Goal: Task Accomplishment & Management: Use online tool/utility

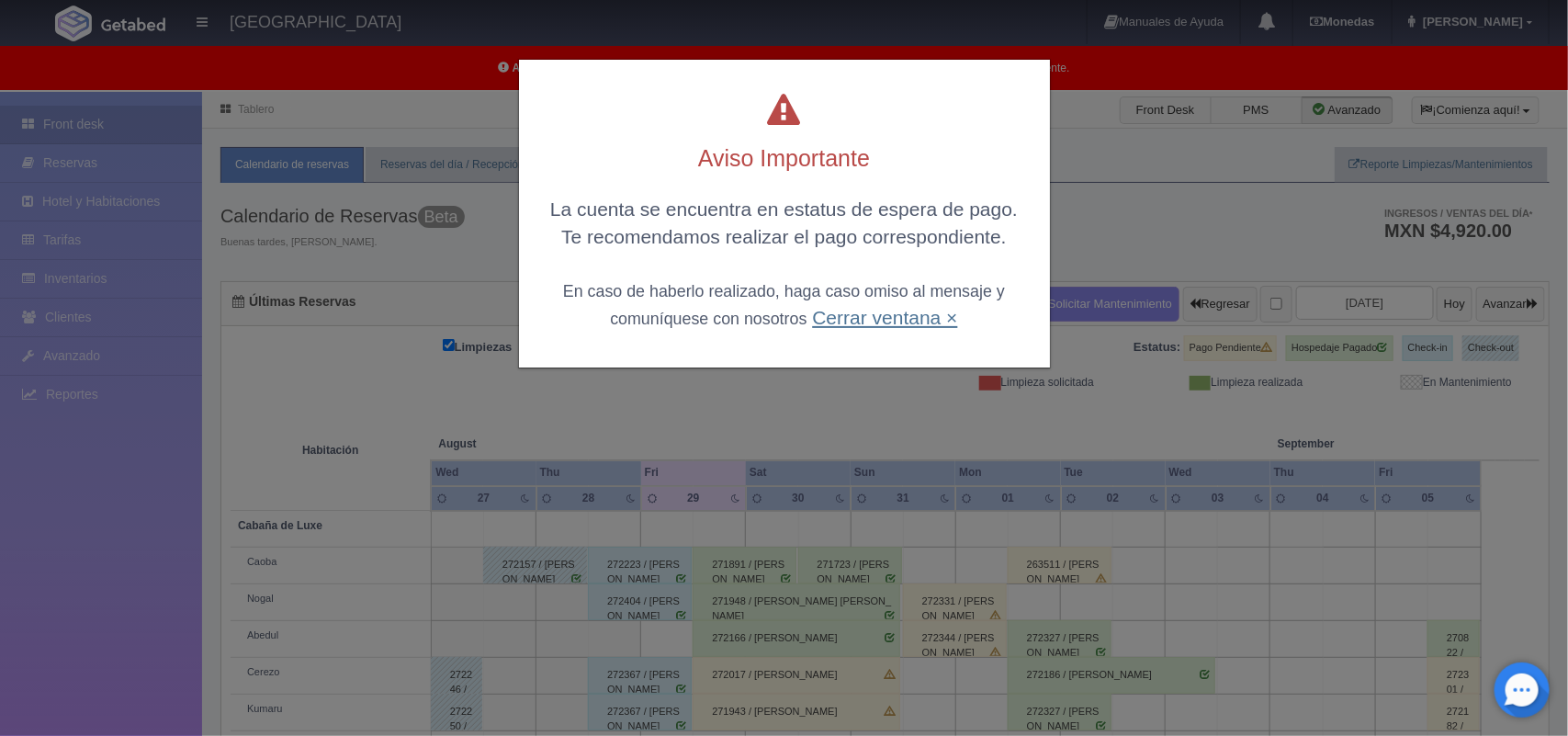
click at [885, 320] on link "Cerrar ventana ×" at bounding box center [884, 317] width 145 height 22
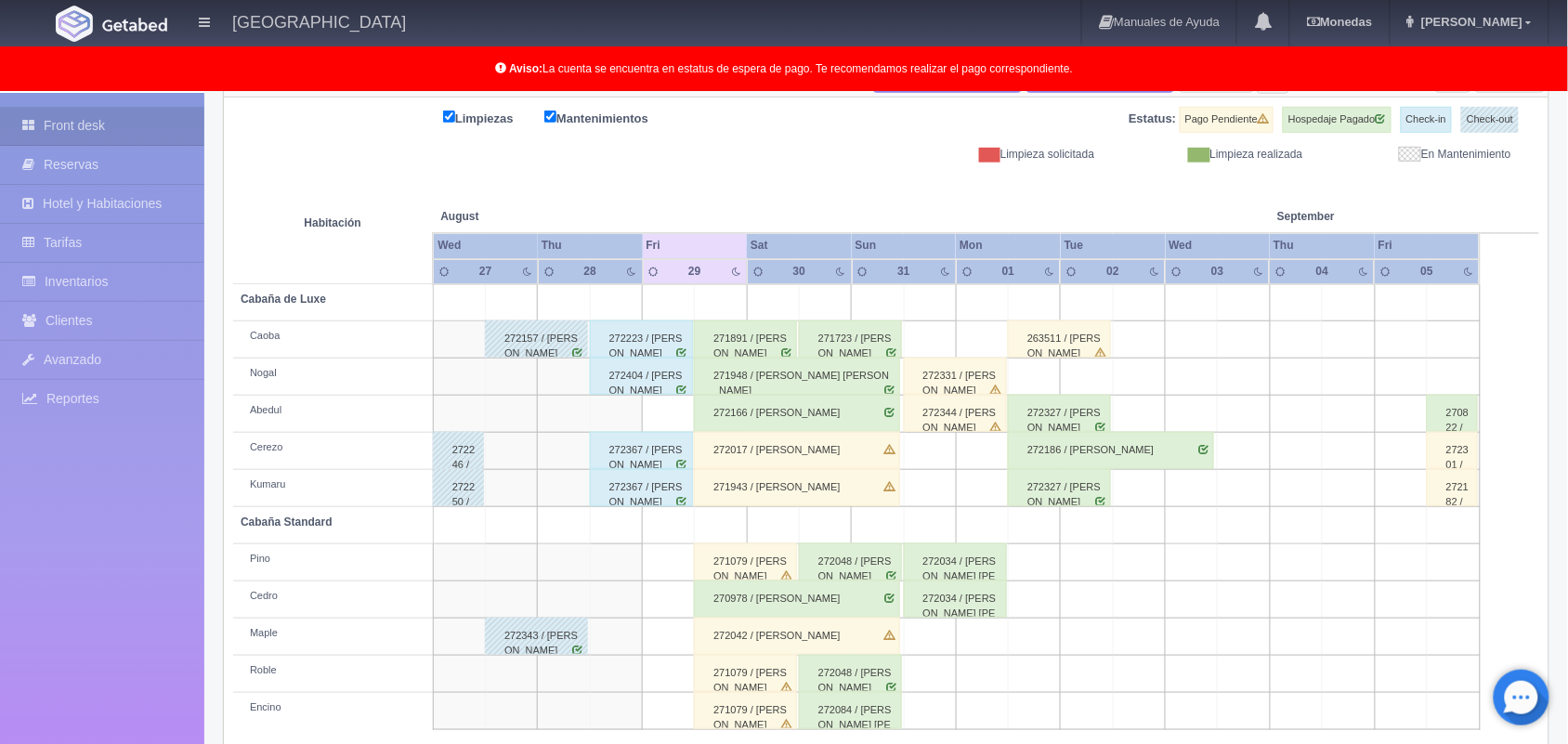
scroll to position [258, 0]
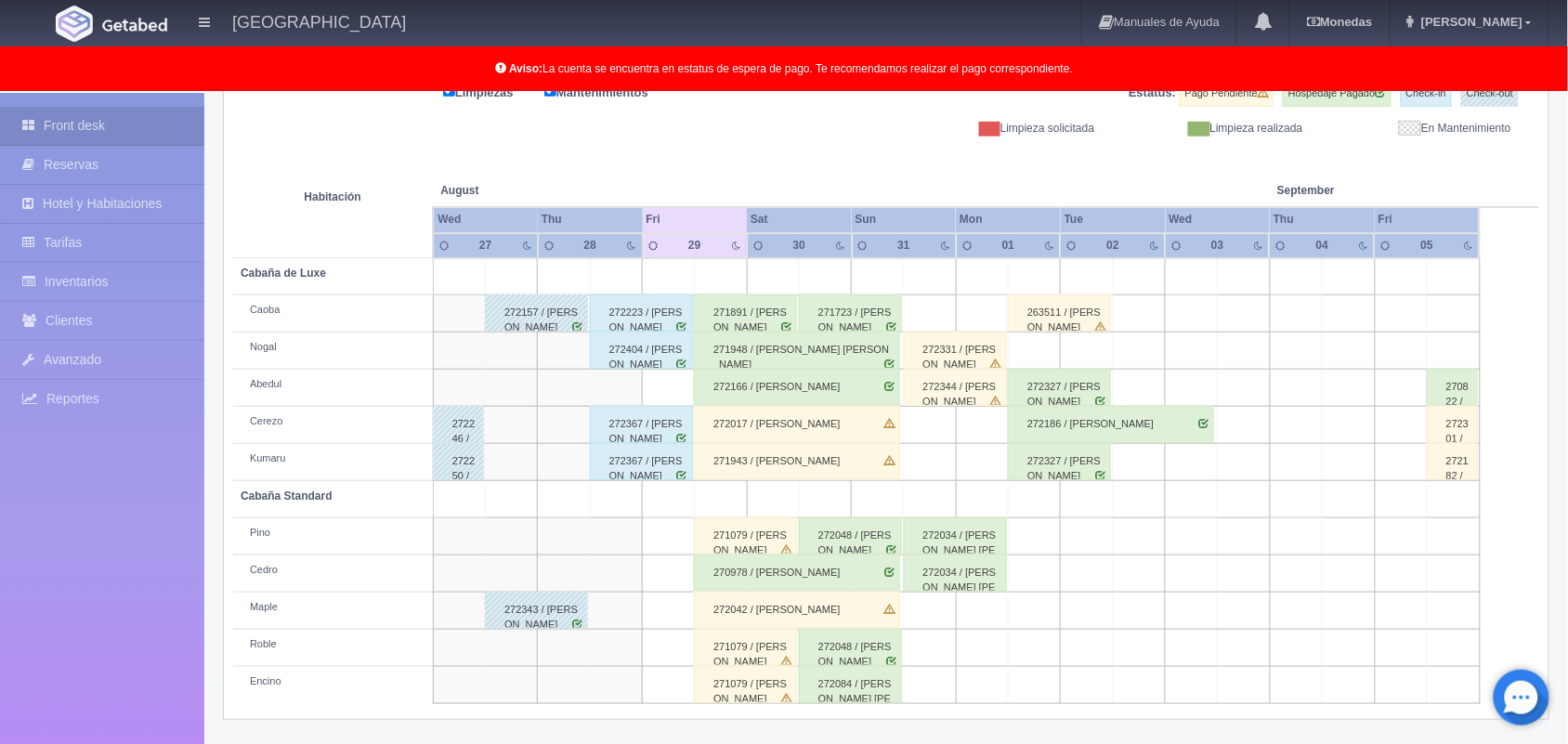
click at [750, 313] on div "271891 / [PERSON_NAME]" at bounding box center [745, 313] width 103 height 38
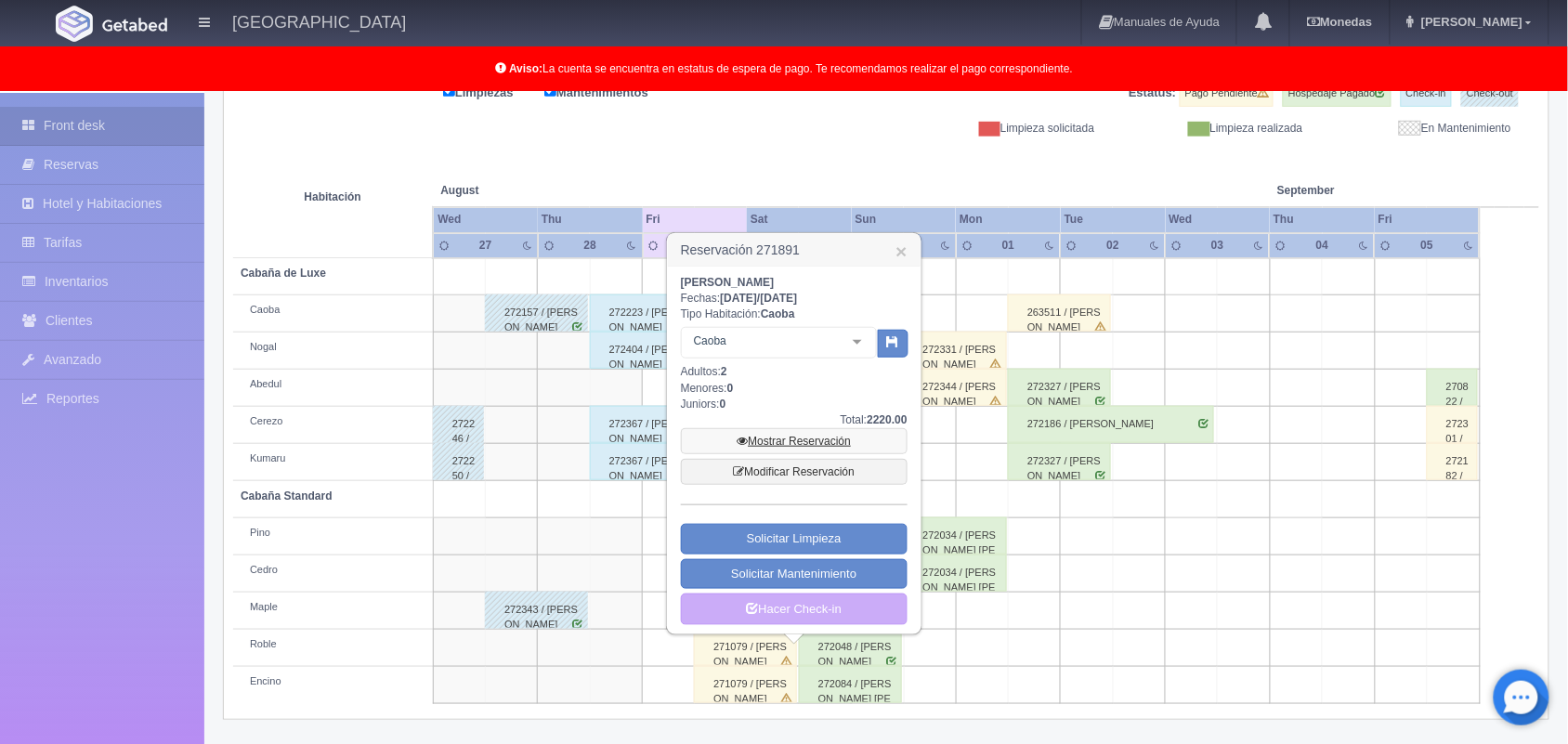
click at [783, 442] on link "Mostrar Reservación" at bounding box center [794, 441] width 227 height 26
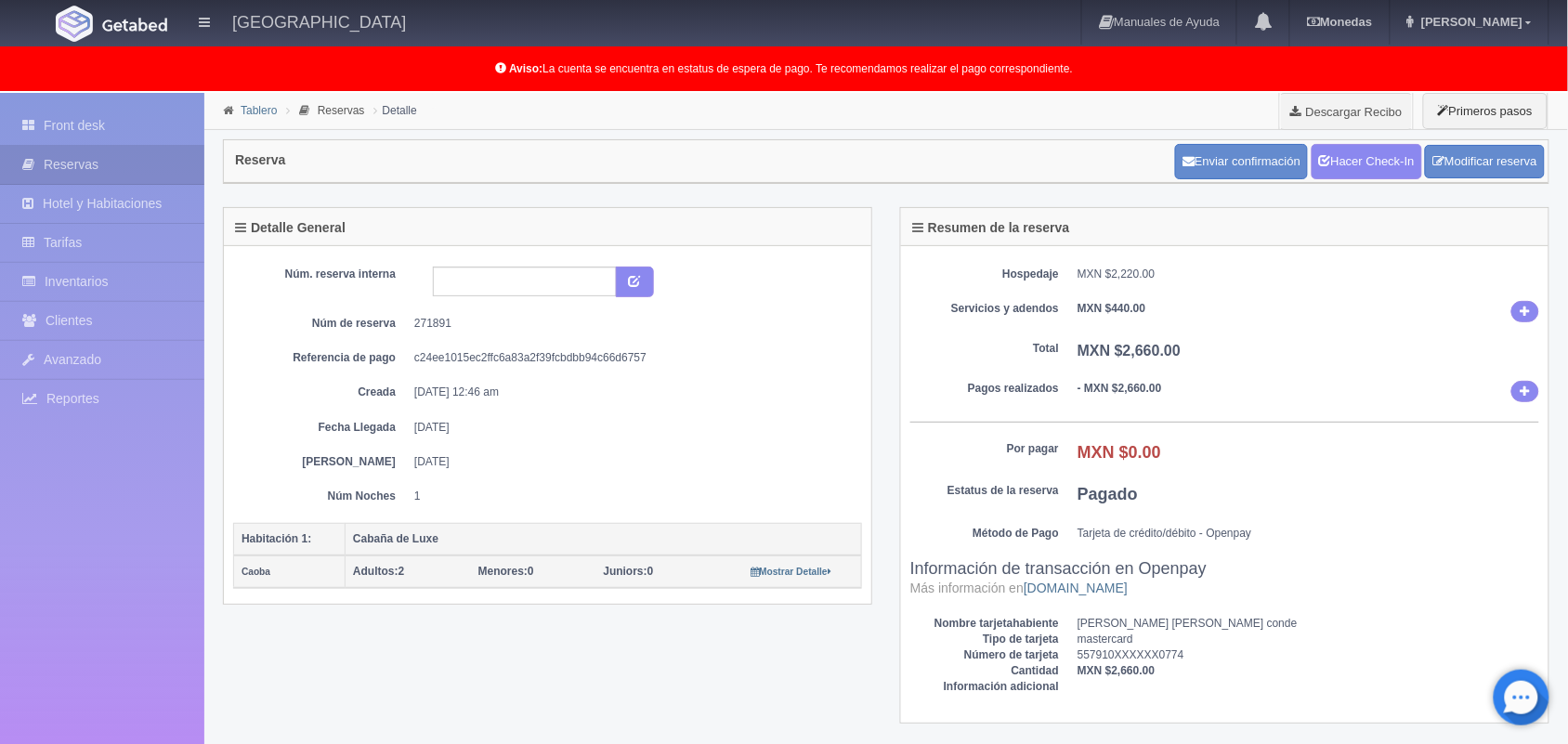
click at [250, 113] on link "Tablero" at bounding box center [258, 110] width 37 height 13
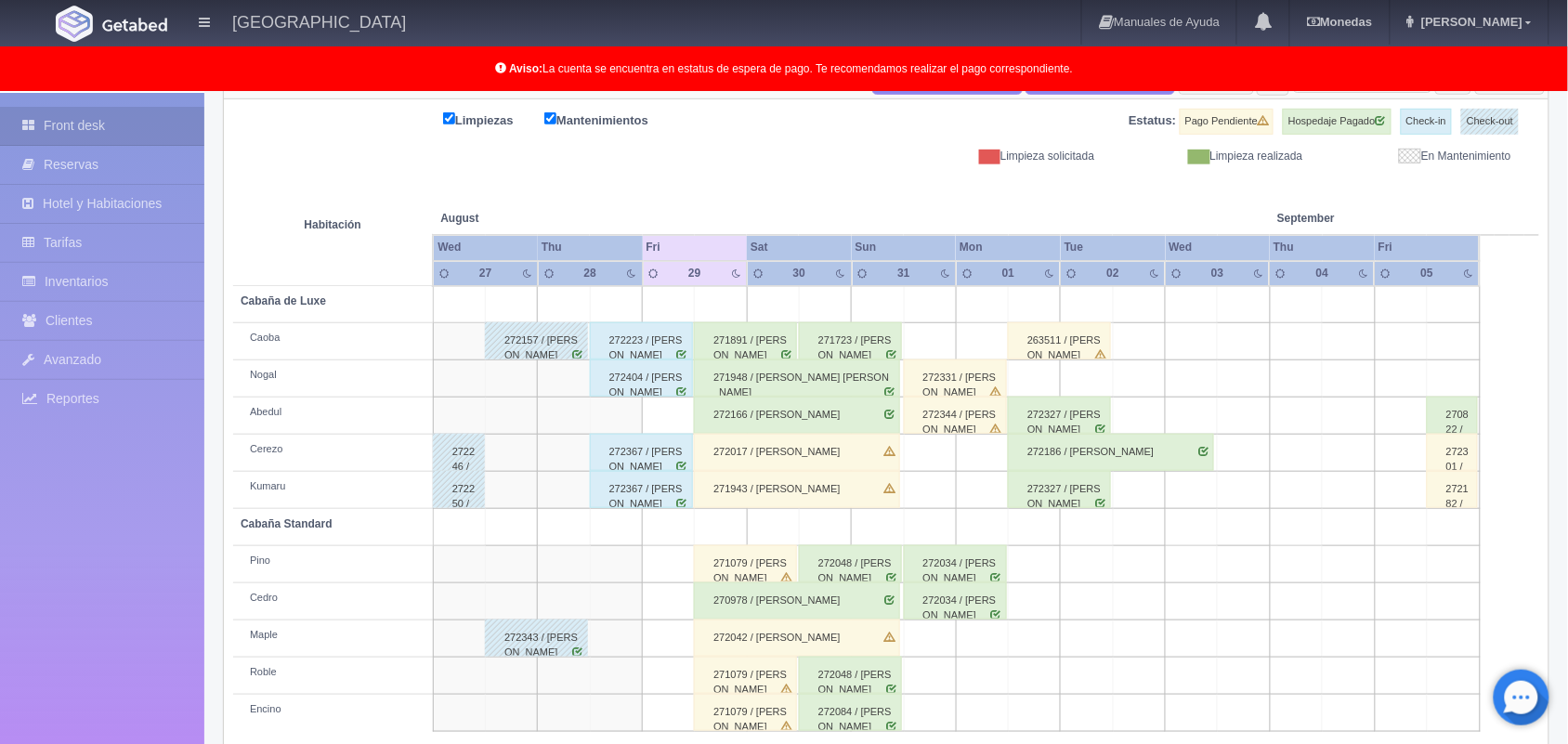
scroll to position [242, 0]
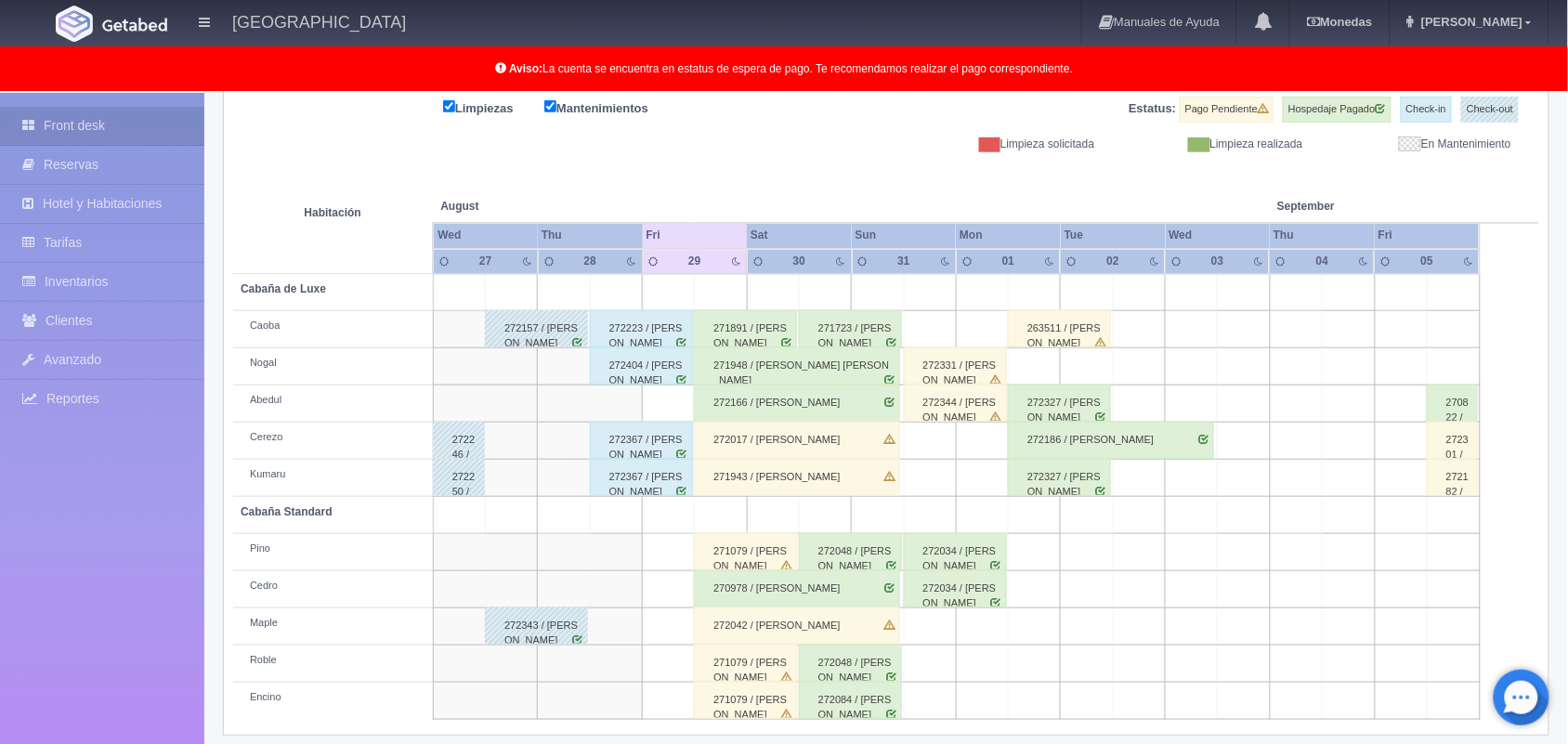
click at [811, 368] on div "271948 / [PERSON_NAME] [PERSON_NAME]" at bounding box center [797, 366] width 206 height 38
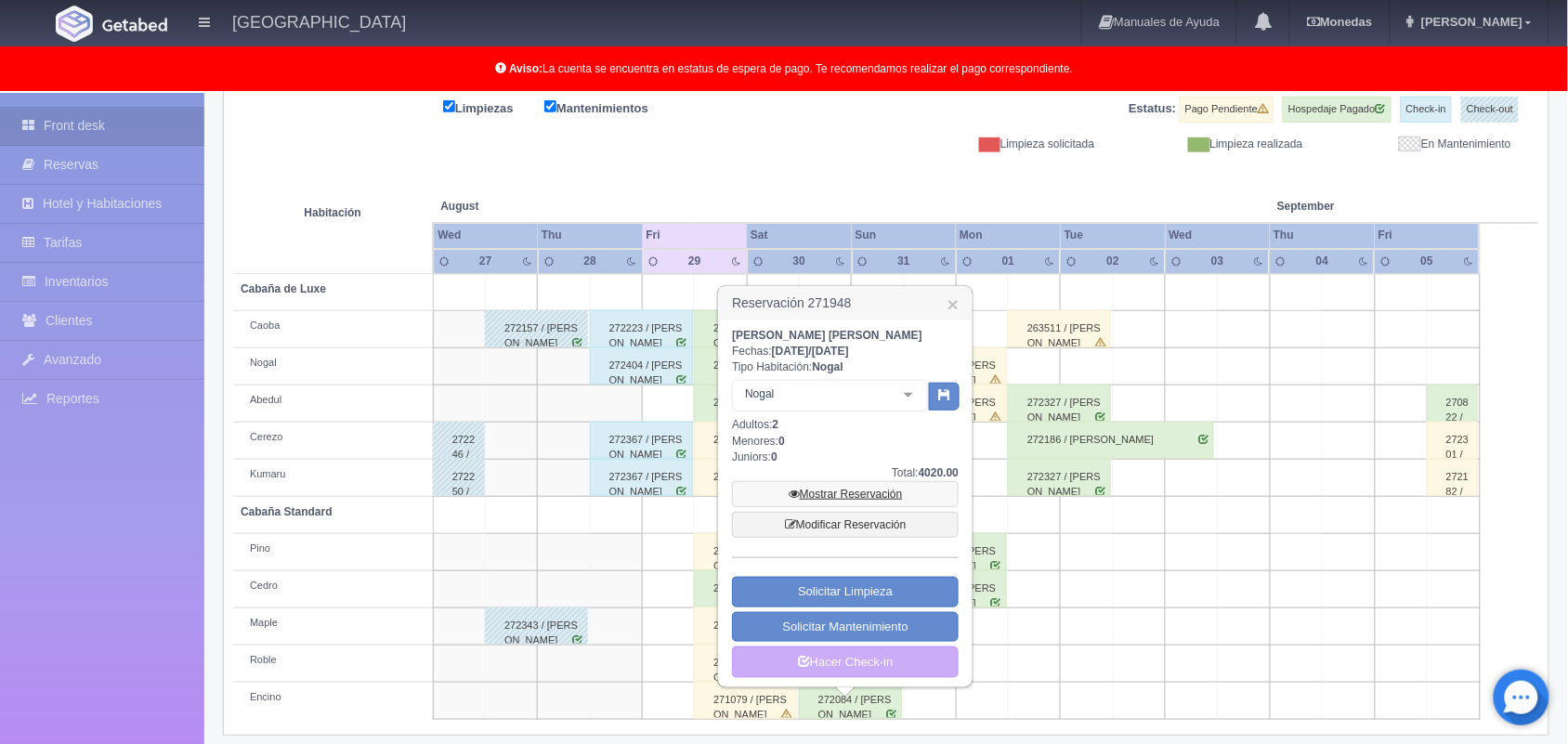
click at [830, 489] on link "Mostrar Reservación" at bounding box center [844, 494] width 227 height 26
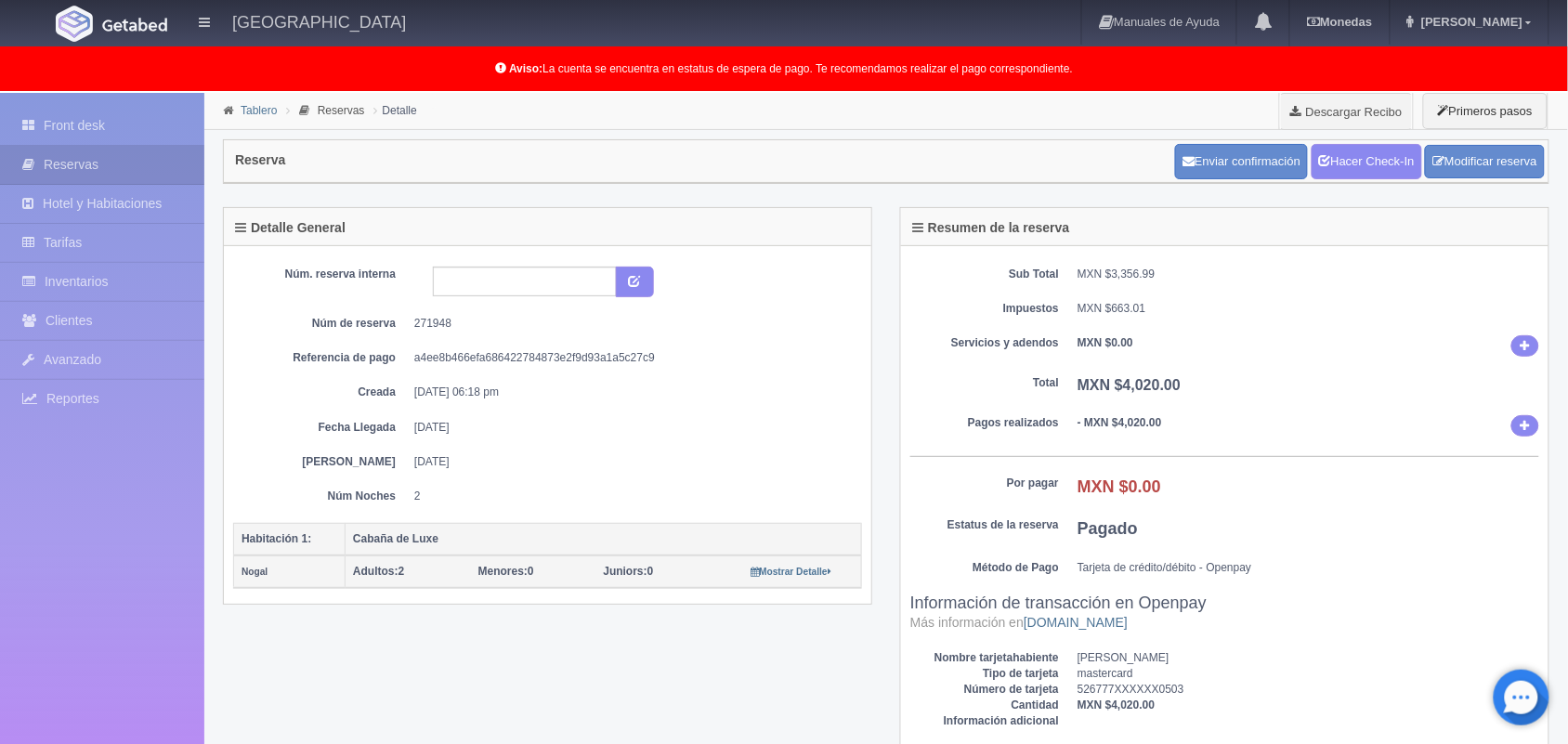
click at [251, 108] on link "Tablero" at bounding box center [258, 110] width 37 height 13
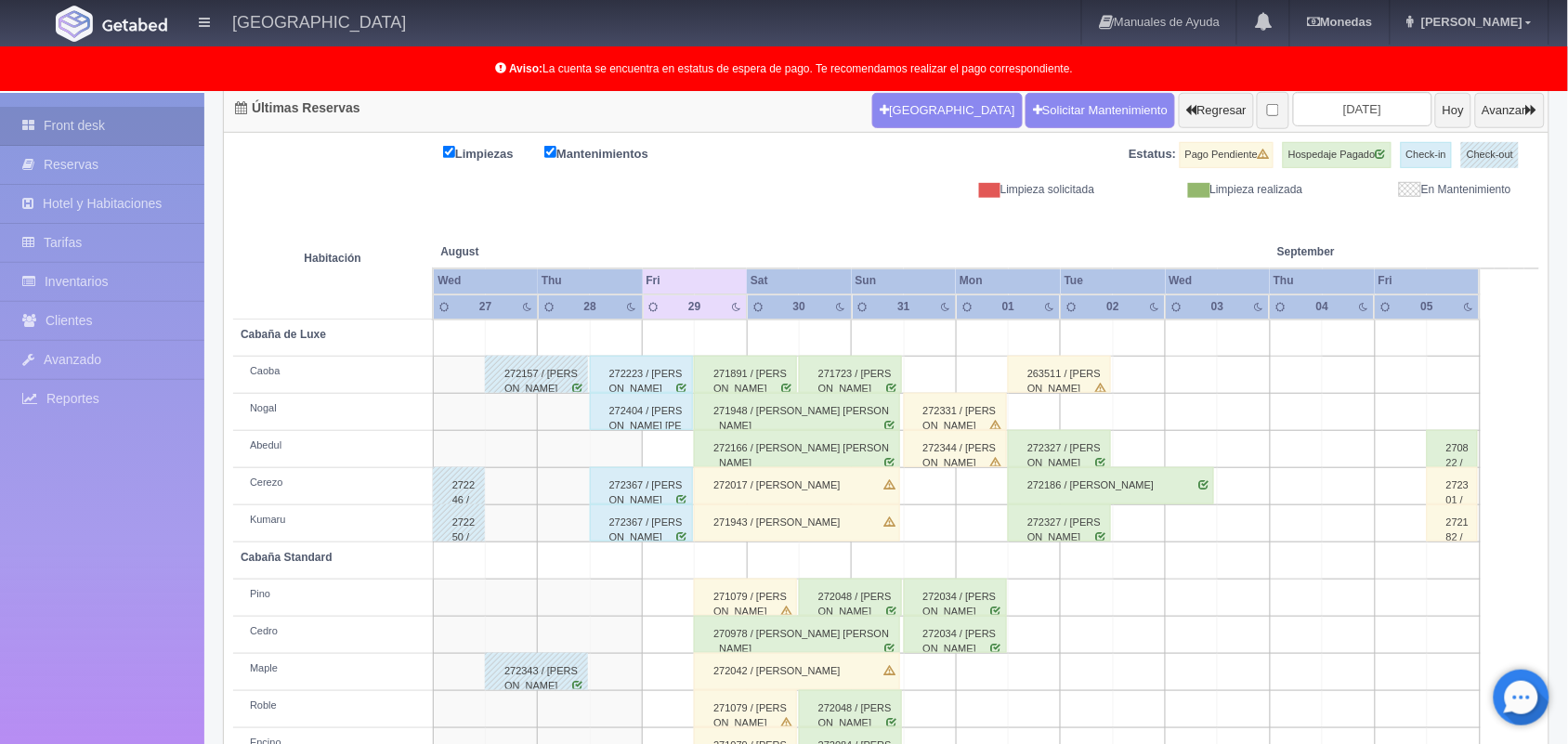
scroll to position [258, 0]
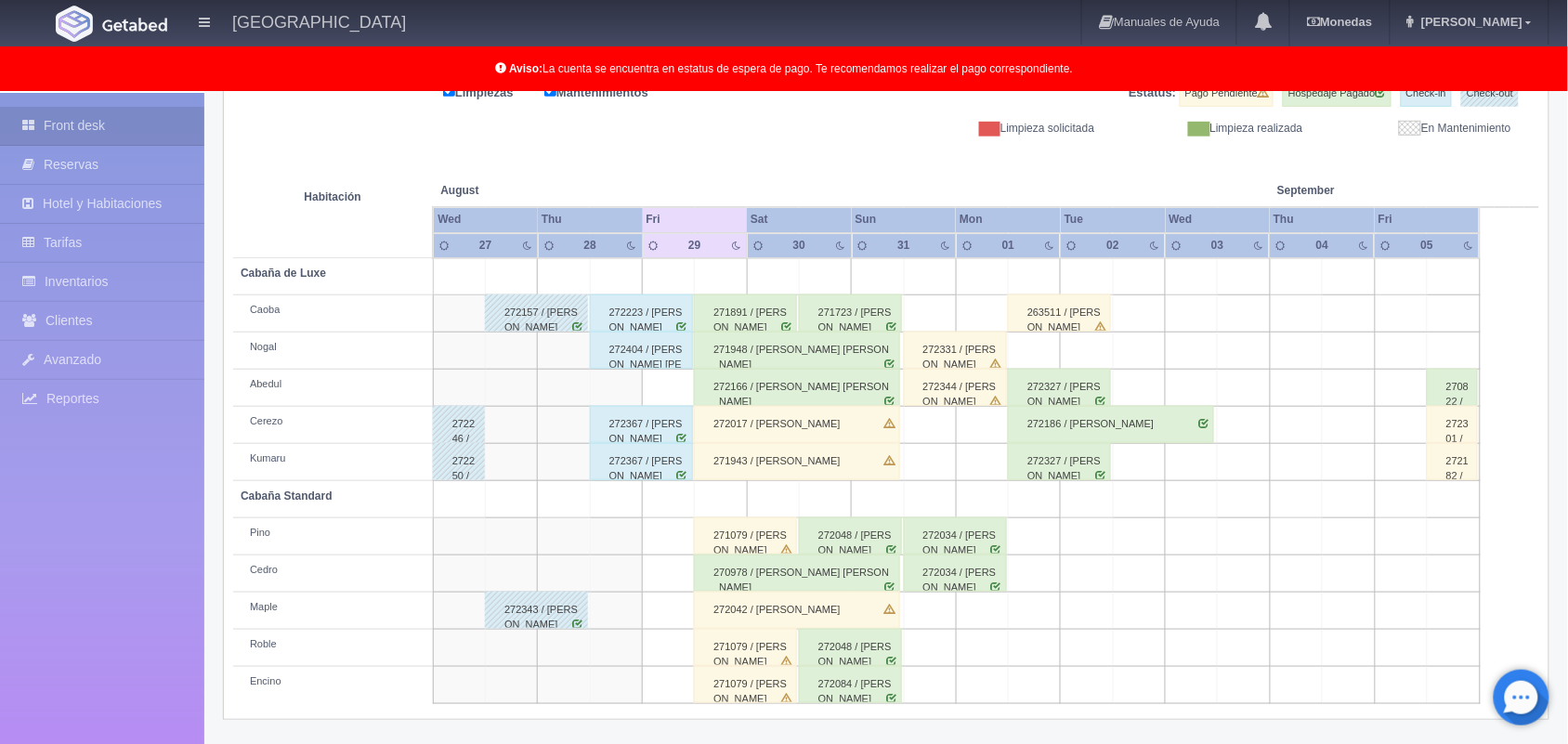
click at [761, 393] on div "272166 / Carlos Eduardo Hernández Trejo" at bounding box center [797, 387] width 206 height 38
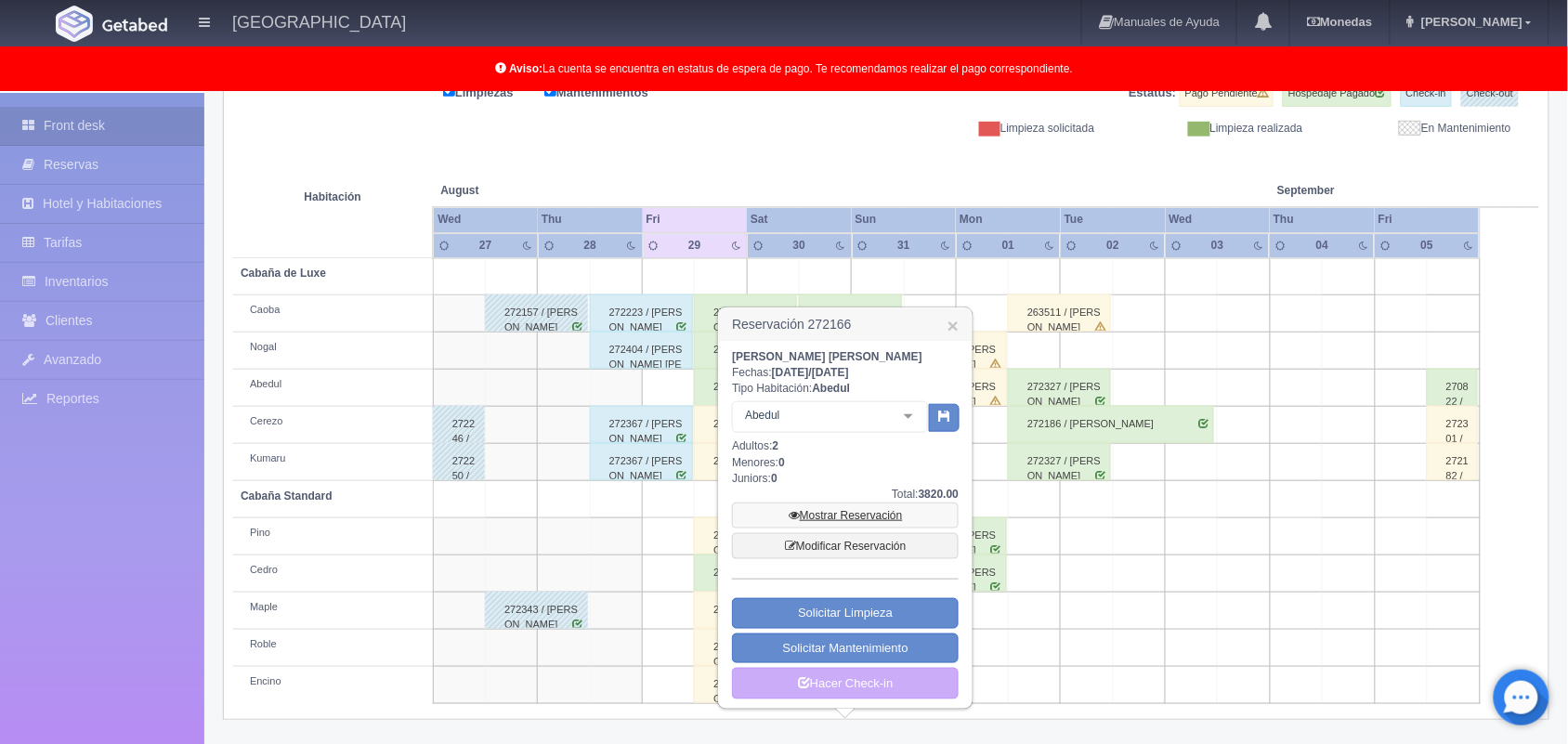
click at [841, 512] on link "Mostrar Reservación" at bounding box center [844, 515] width 227 height 26
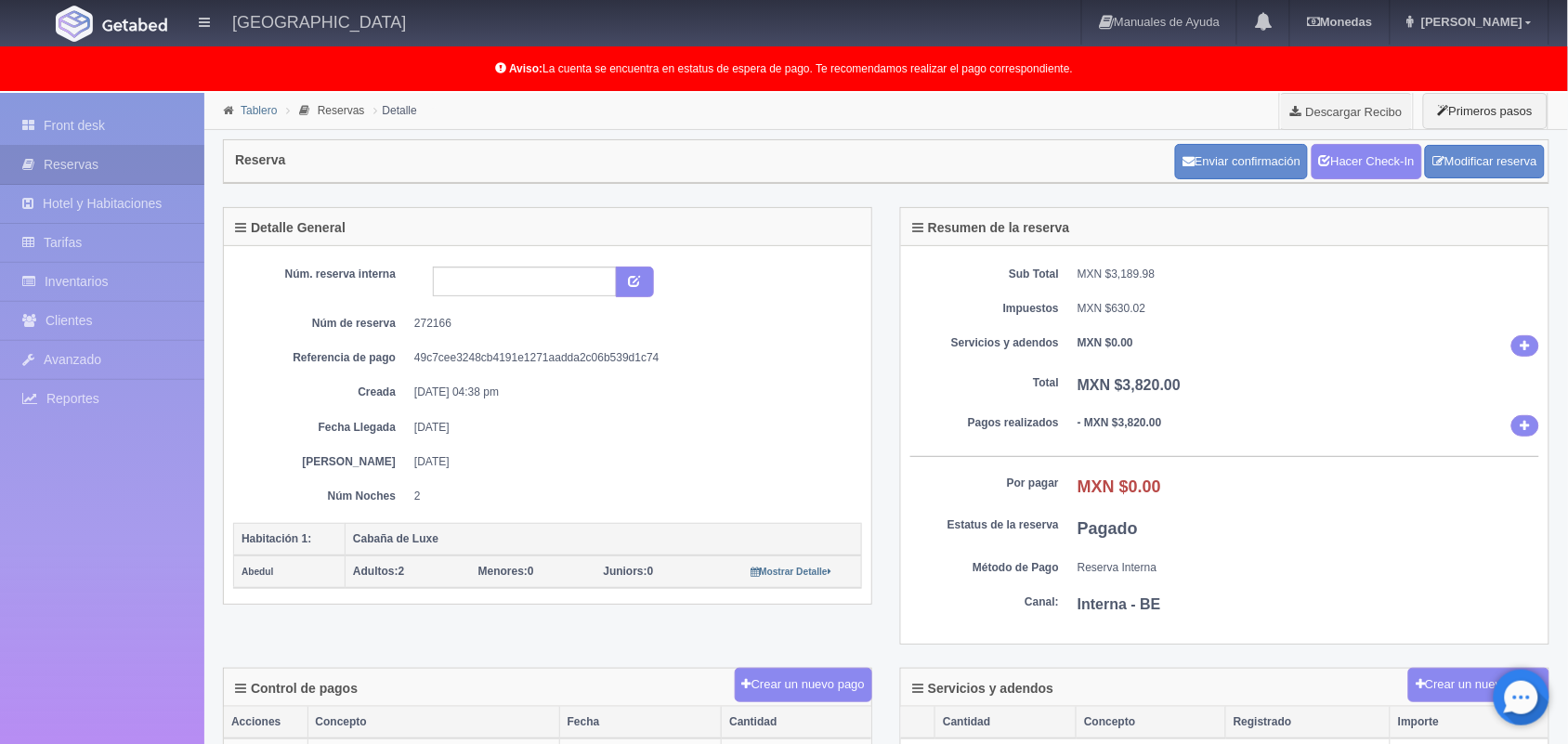
click at [248, 113] on link "Tablero" at bounding box center [258, 110] width 37 height 13
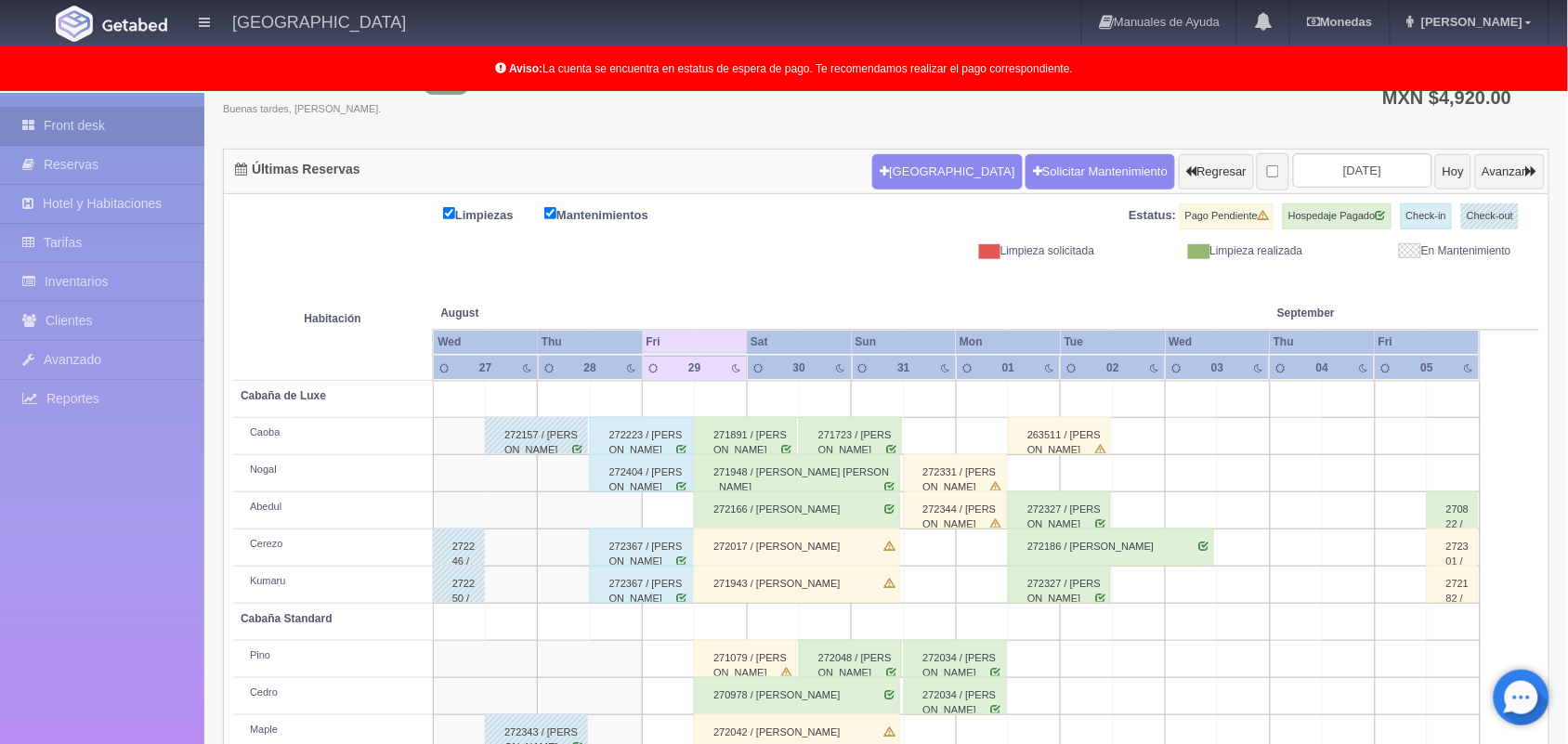
scroll to position [138, 0]
click at [777, 546] on div "272017 / Dulce Lorena Mireles Mendoza" at bounding box center [797, 545] width 206 height 38
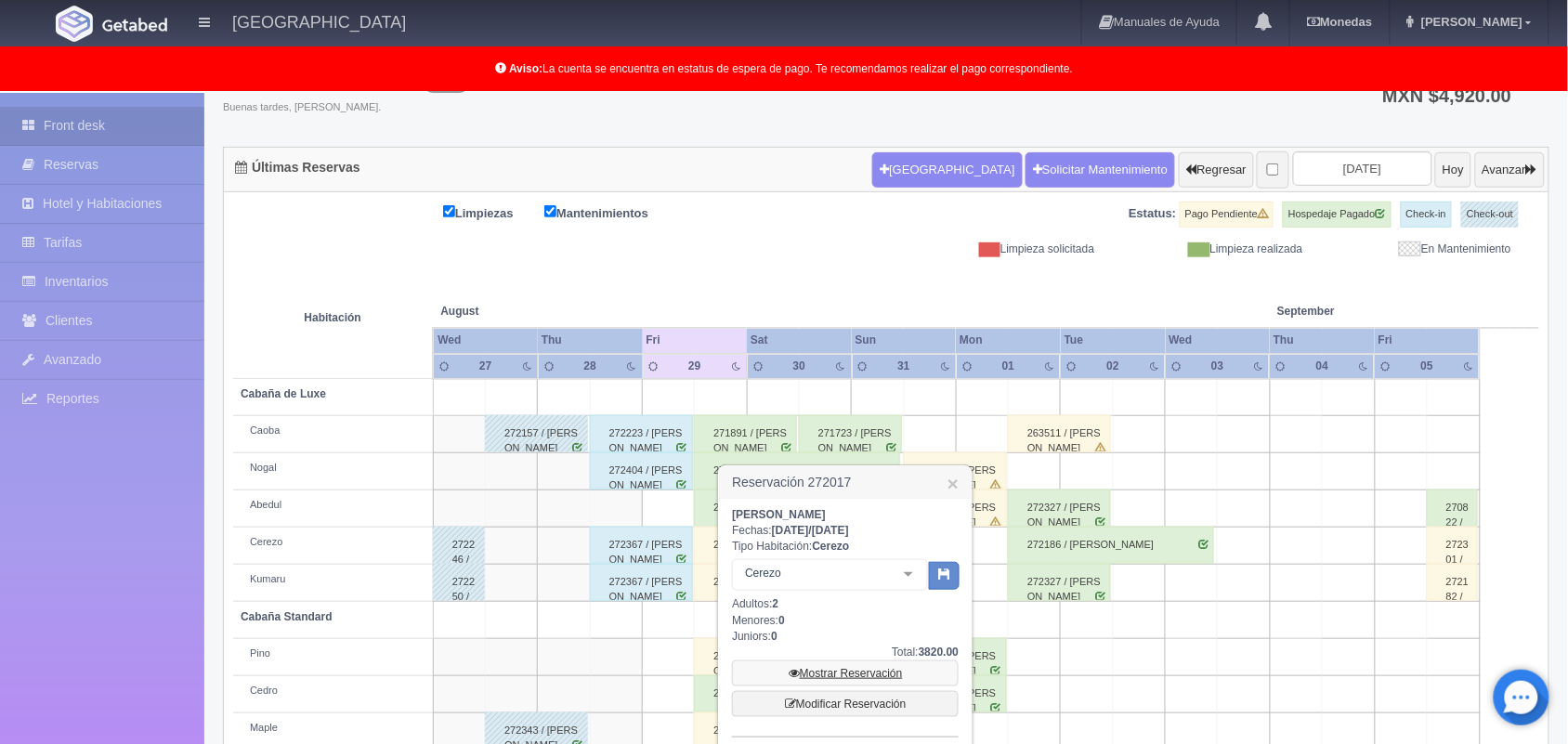
click at [833, 678] on link "Mostrar Reservación" at bounding box center [844, 673] width 227 height 26
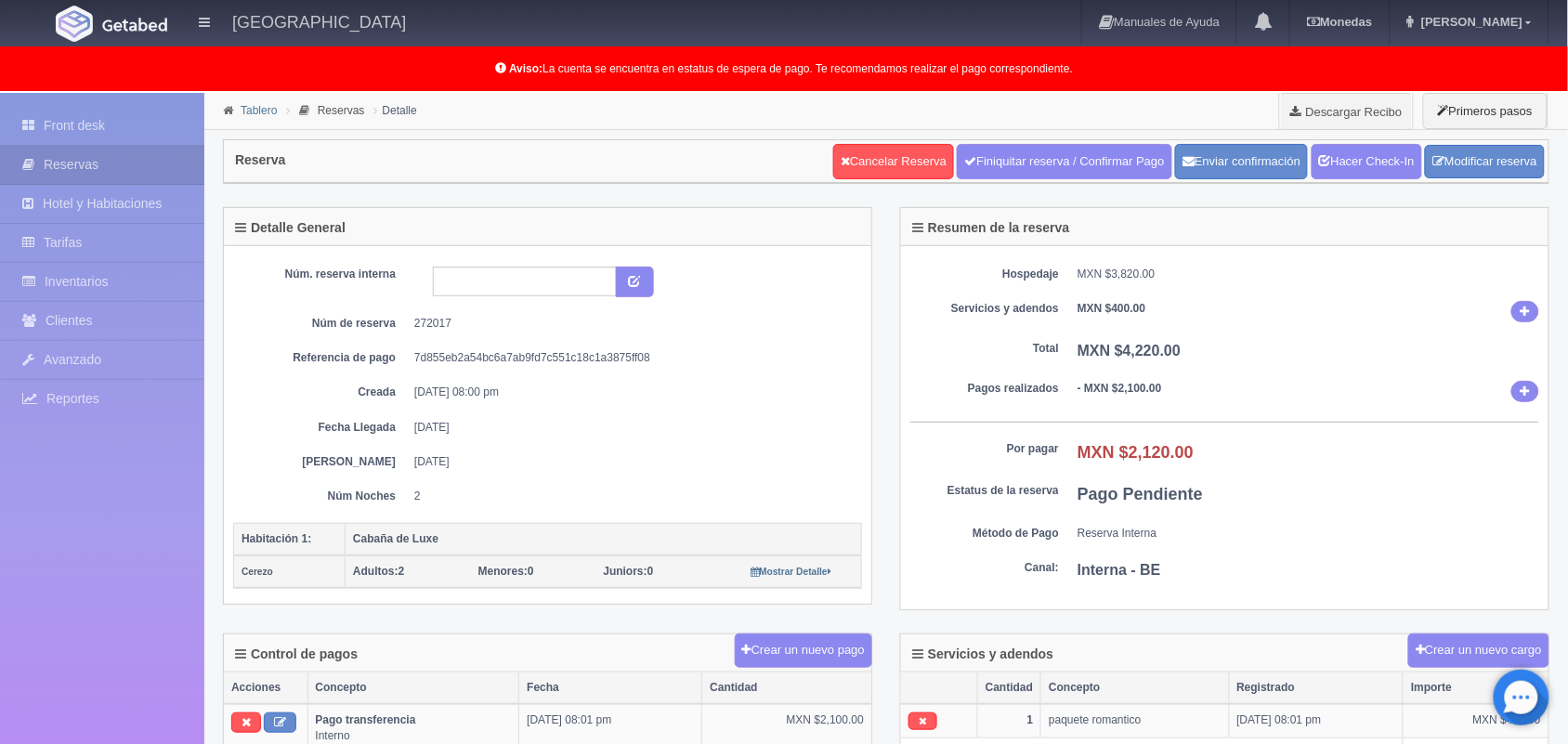
click at [252, 112] on link "Tablero" at bounding box center [258, 110] width 37 height 13
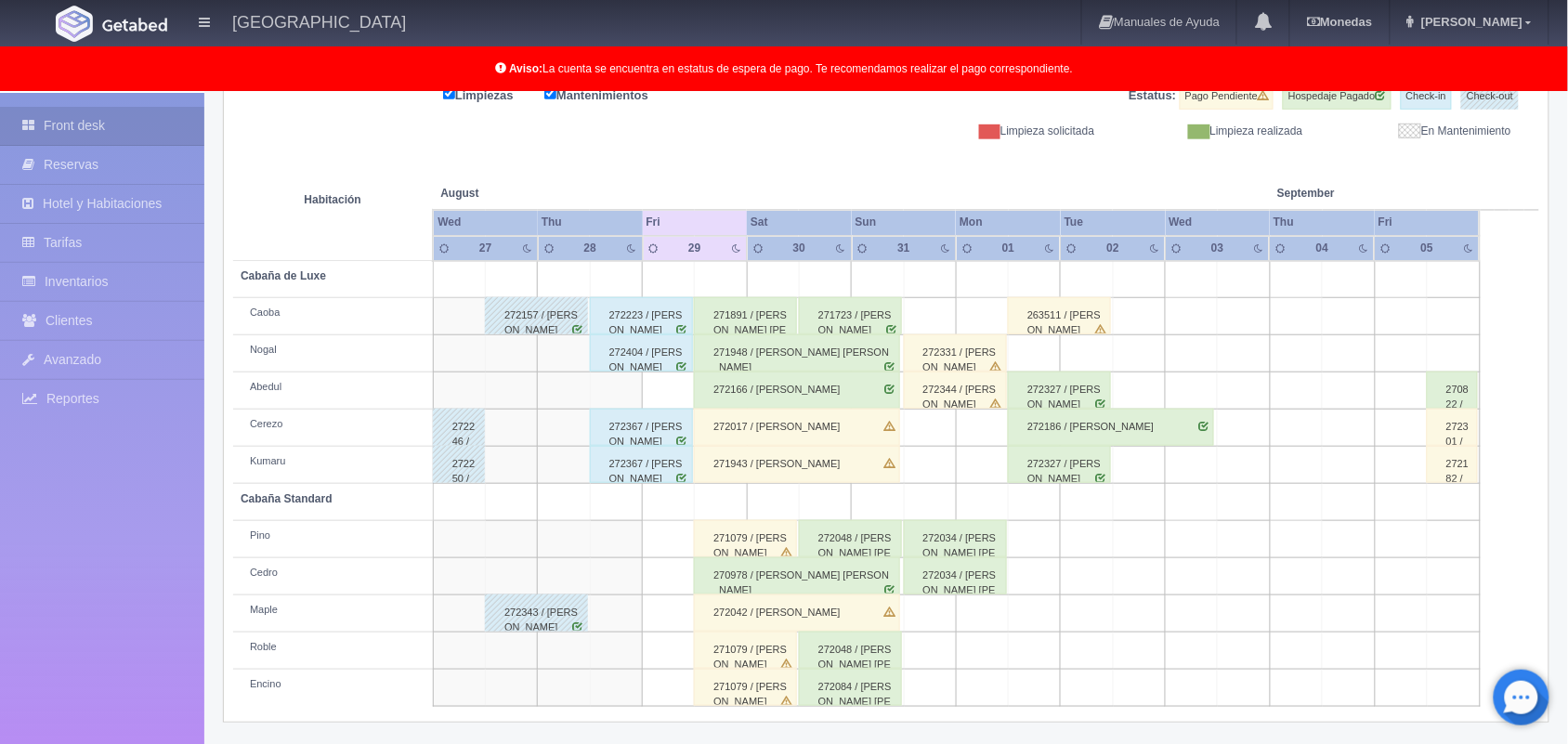
scroll to position [258, 0]
drag, startPoint x: 0, startPoint y: 0, endPoint x: 1585, endPoint y: 544, distance: 1675.8
click at [1567, 486] on html "[GEOGRAPHIC_DATA] Manuales de Ayuda Actualizaciones recientes [GEOGRAPHIC_DATA]…" at bounding box center [784, 114] width 1568 height 744
click at [820, 469] on div "271943 / [PERSON_NAME]" at bounding box center [797, 462] width 206 height 38
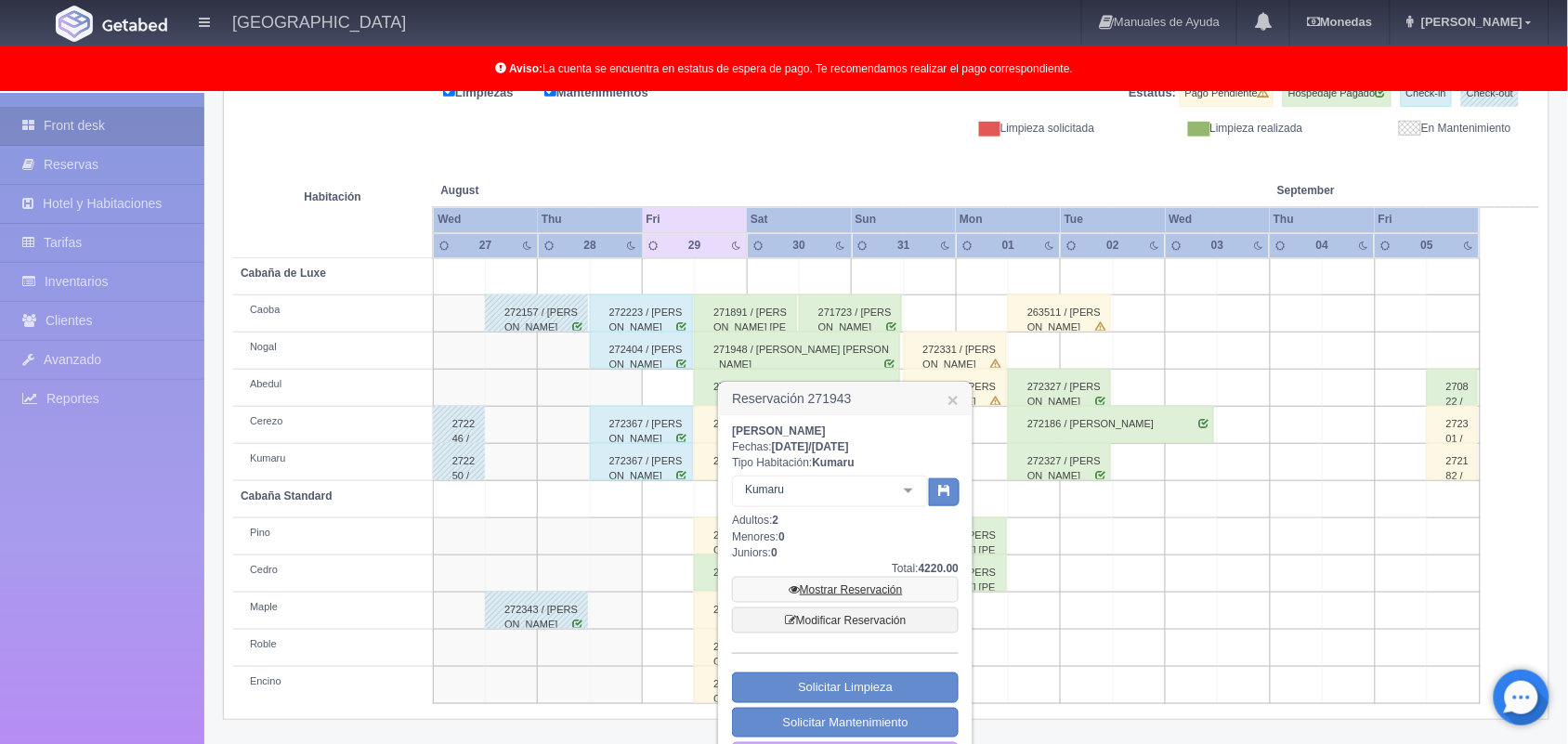
click at [843, 586] on link "Mostrar Reservación" at bounding box center [844, 590] width 227 height 26
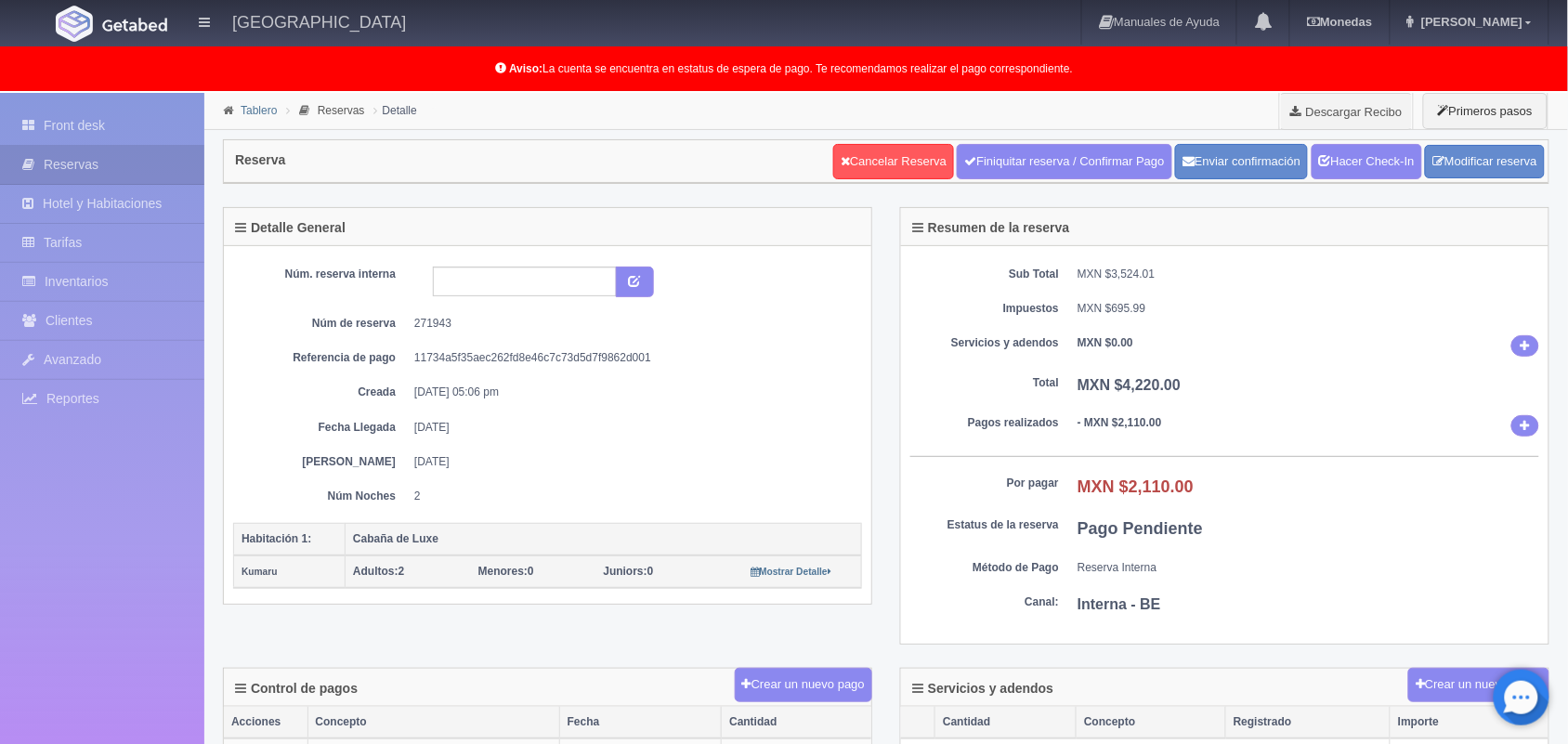
click at [242, 107] on link "Tablero" at bounding box center [258, 110] width 37 height 13
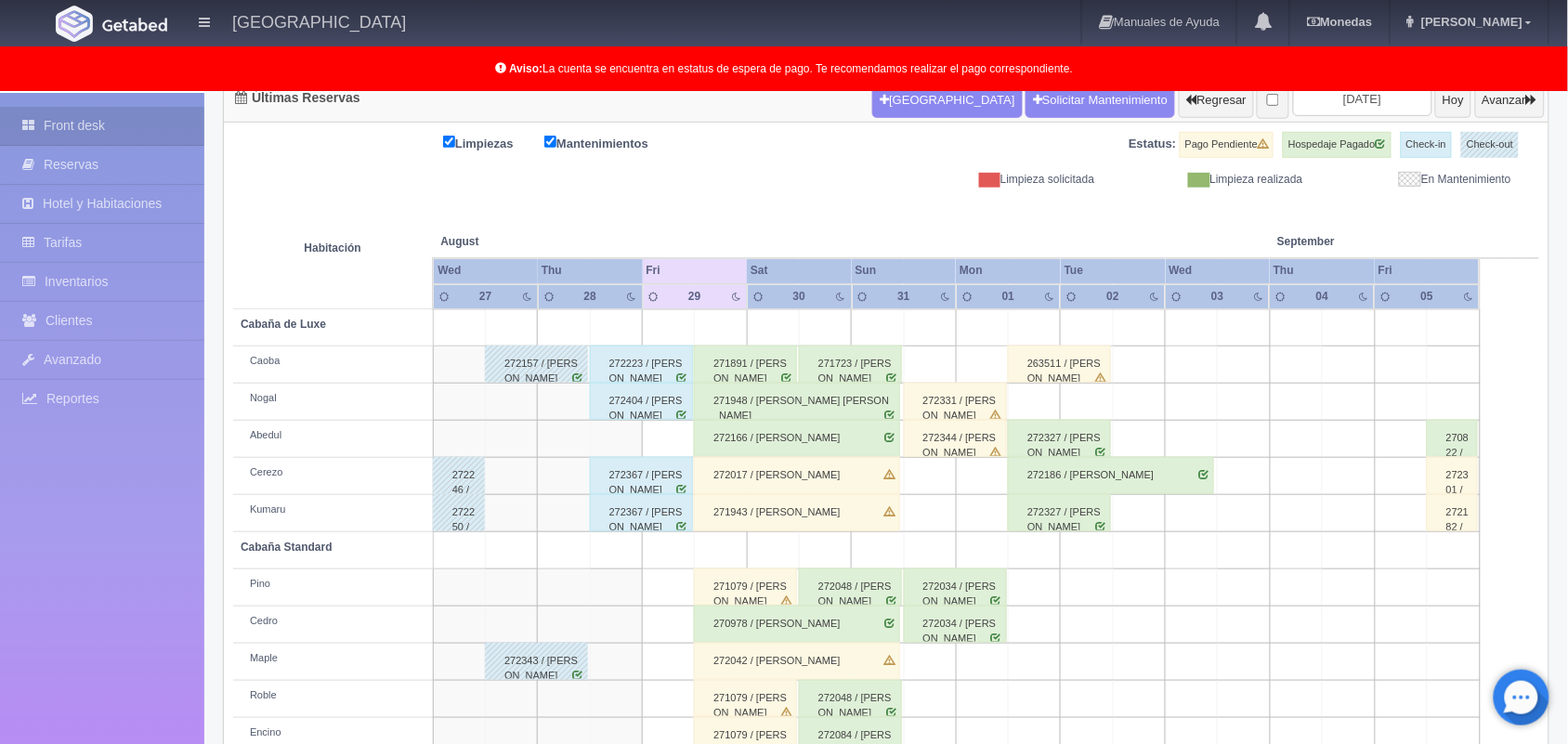
scroll to position [258, 0]
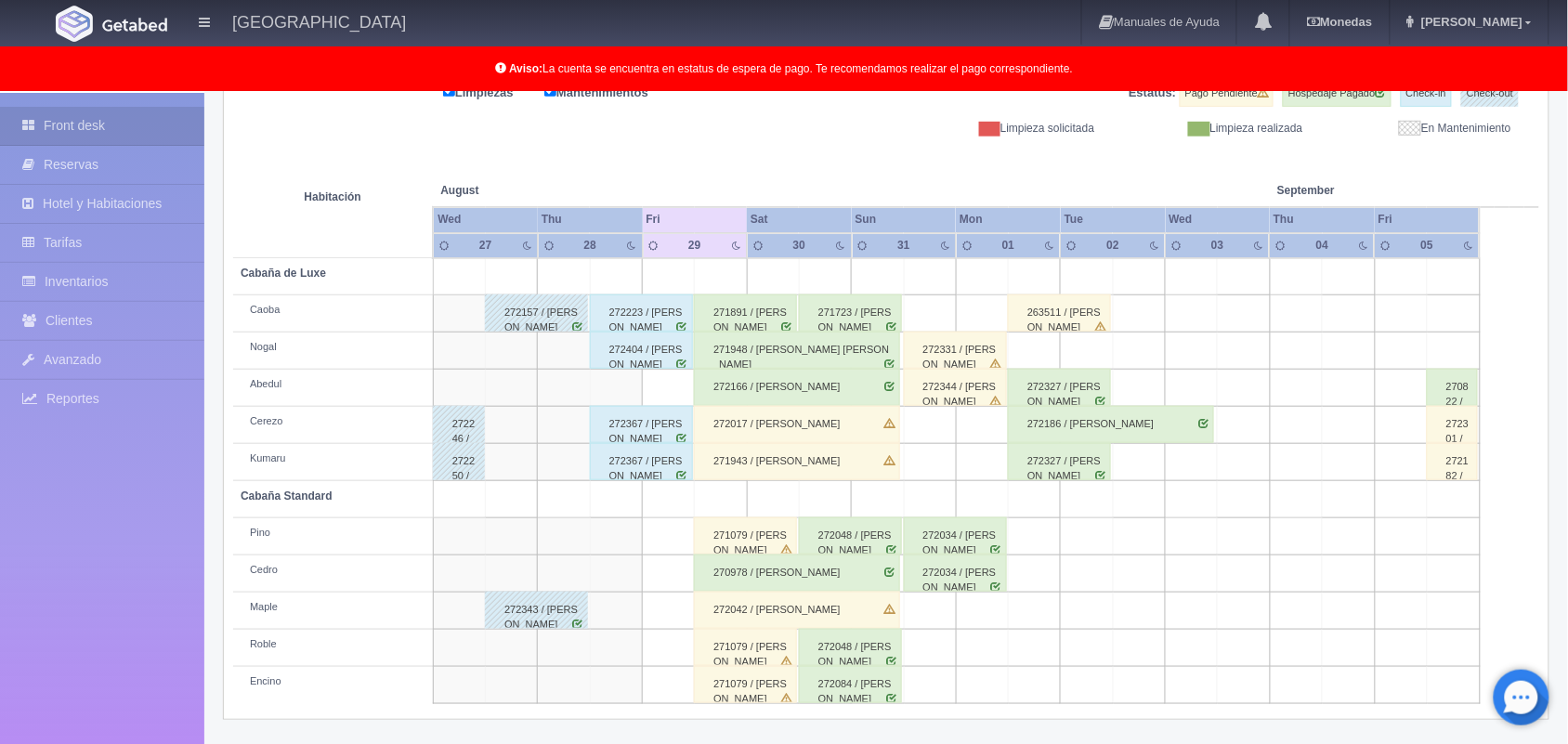
click at [745, 538] on div "271079 / Ximena Aldana Bernal" at bounding box center [745, 536] width 103 height 38
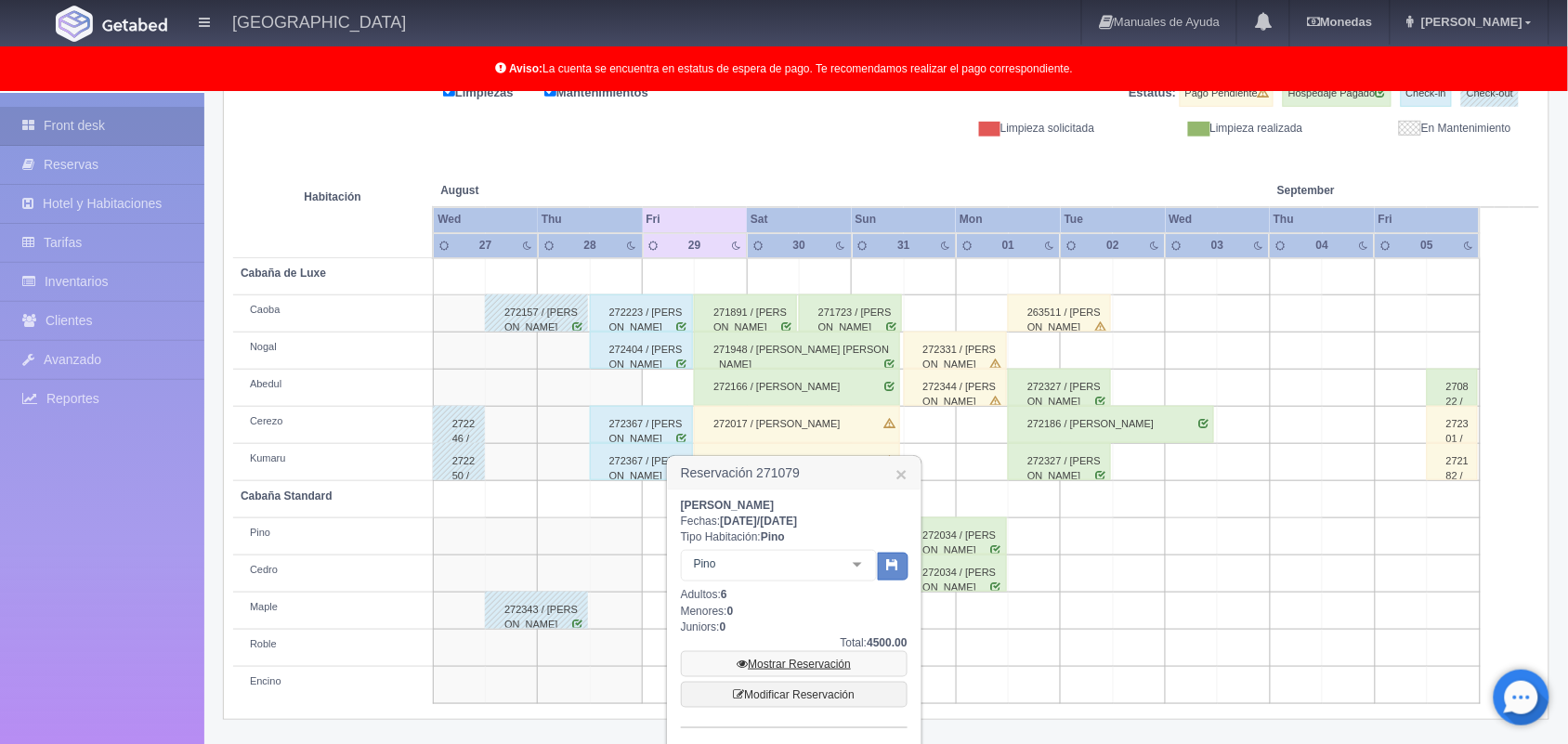
click at [776, 655] on link "Mostrar Reservación" at bounding box center [794, 664] width 227 height 26
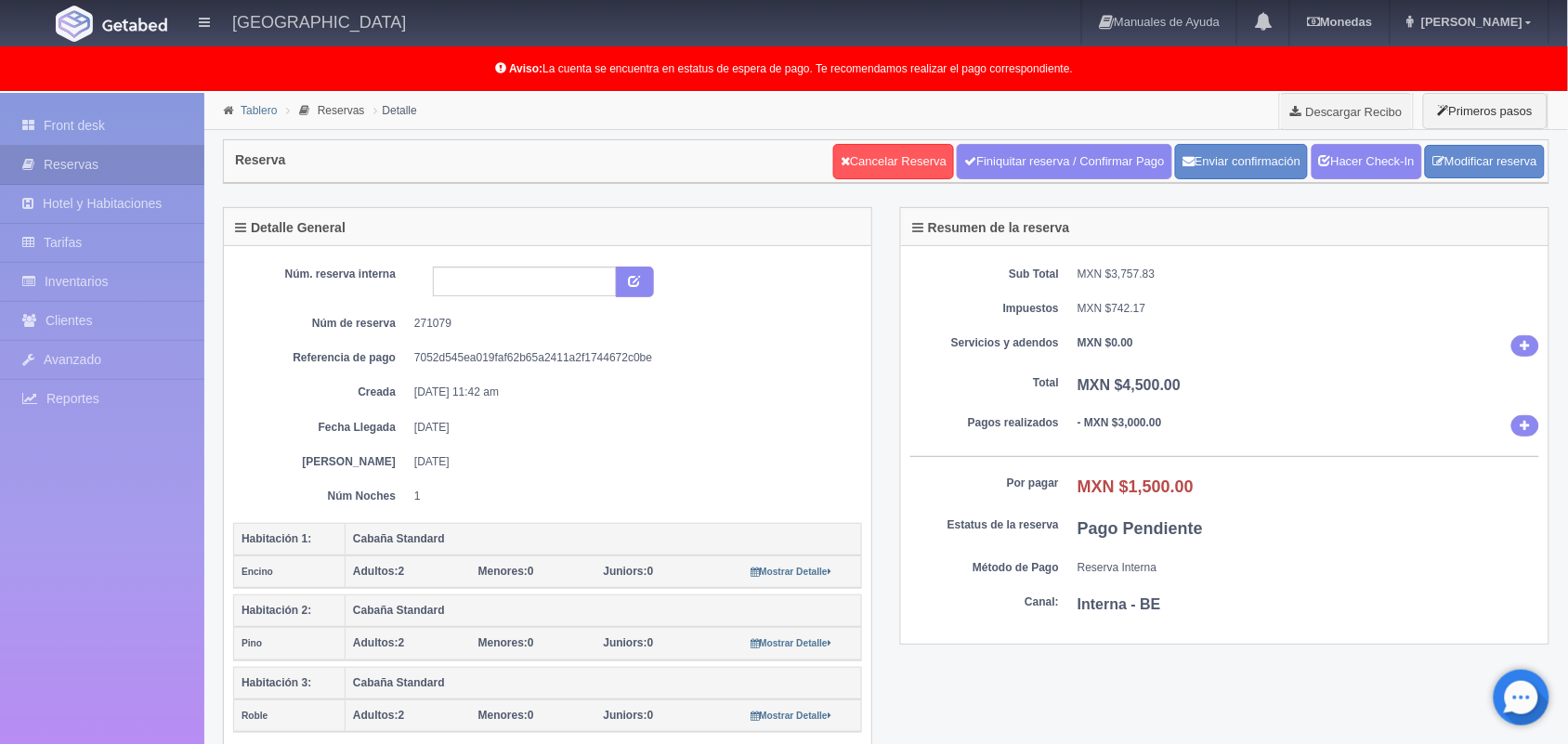
click at [257, 108] on link "Tablero" at bounding box center [258, 110] width 37 height 13
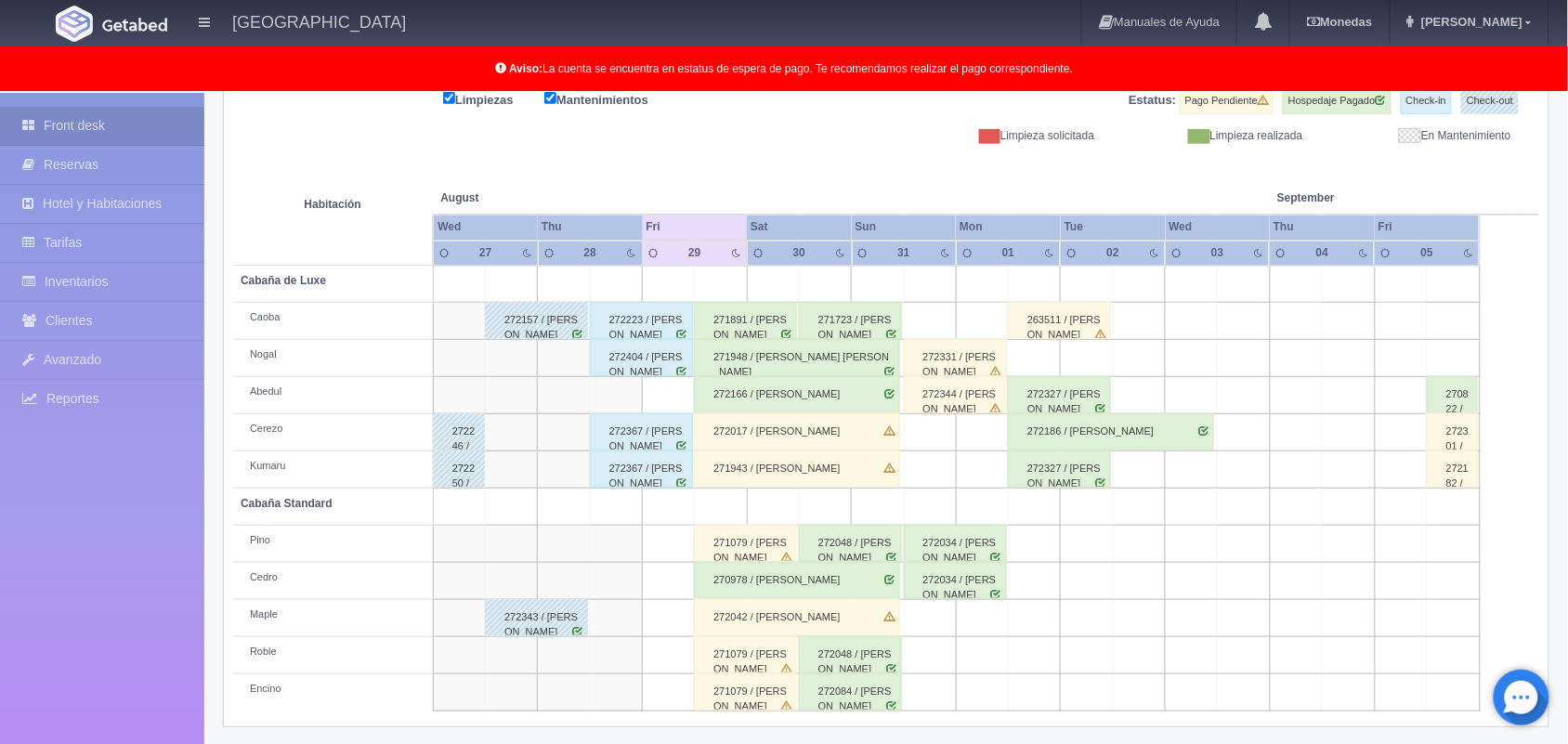
scroll to position [258, 0]
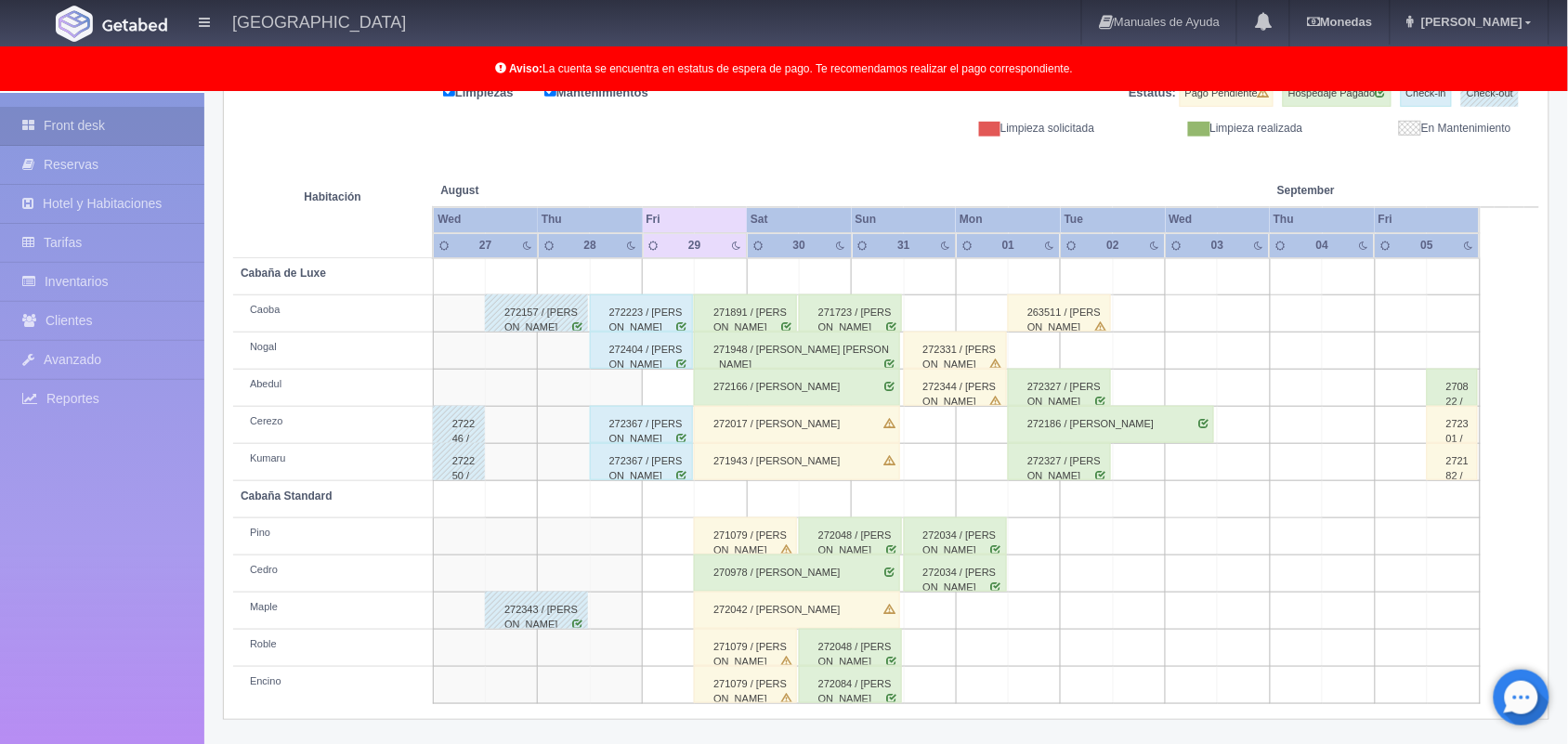
click at [781, 573] on div "270978 / Alejandro Arturo González Pérez" at bounding box center [797, 573] width 206 height 38
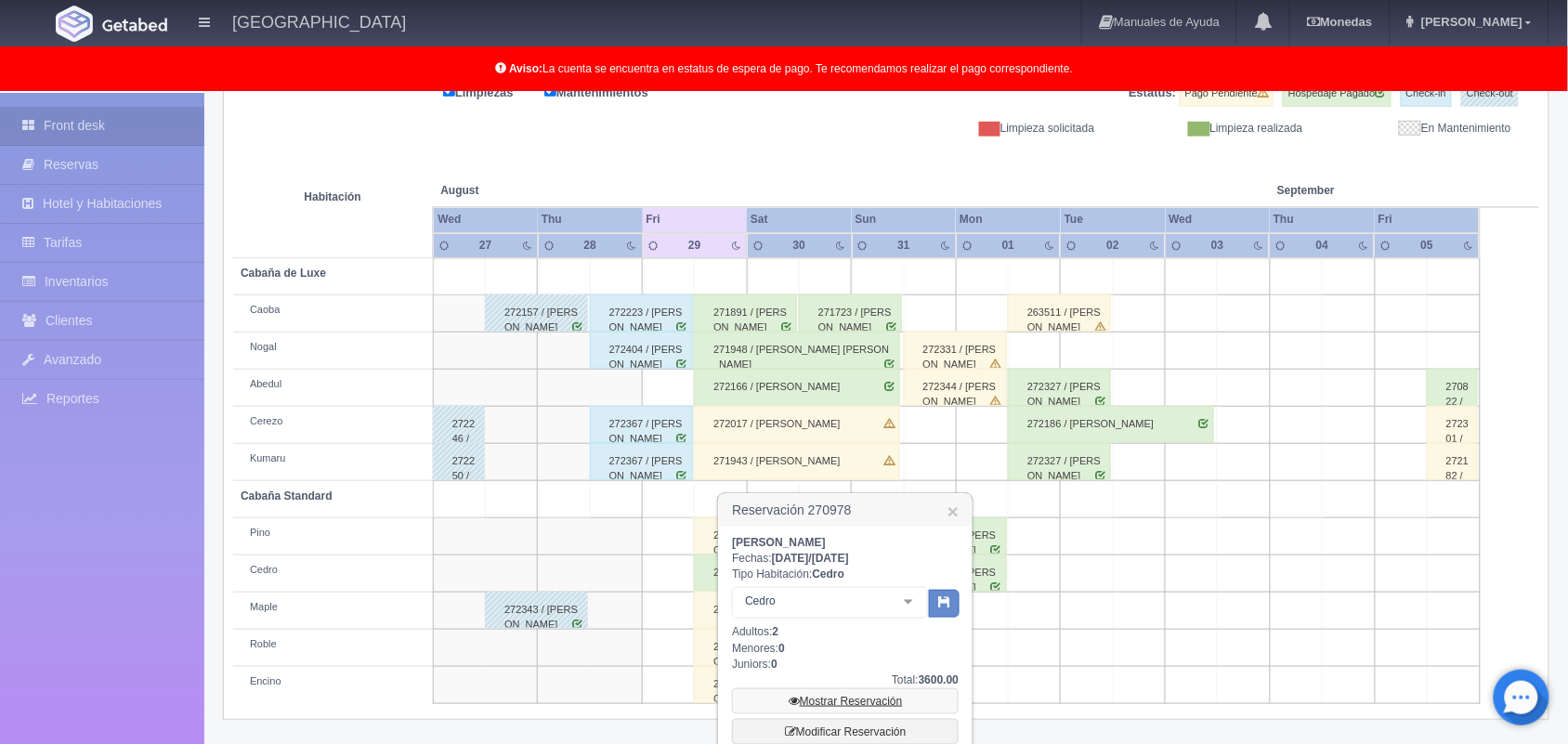
click at [861, 697] on link "Mostrar Reservación" at bounding box center [844, 700] width 227 height 26
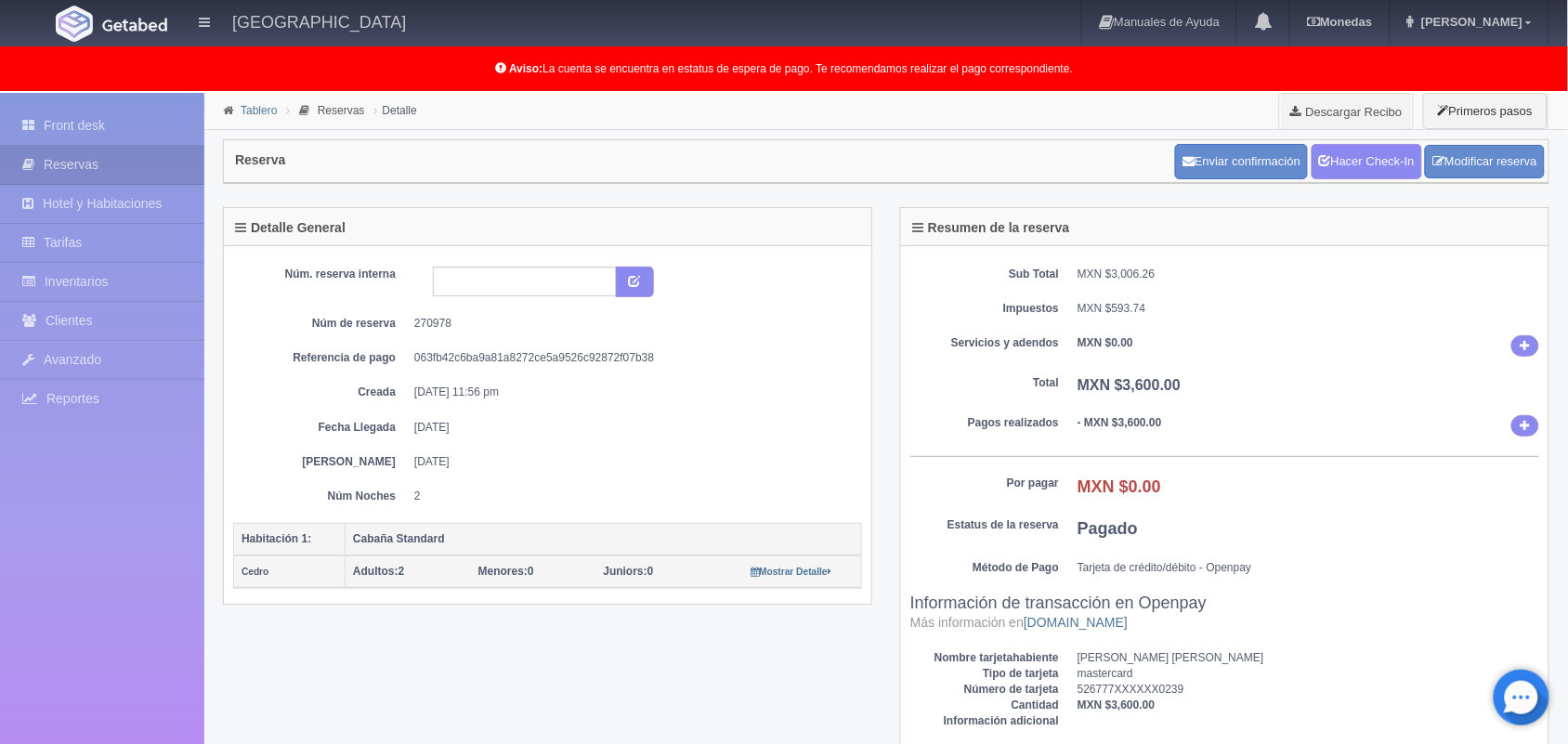
click at [265, 107] on link "Tablero" at bounding box center [258, 110] width 37 height 13
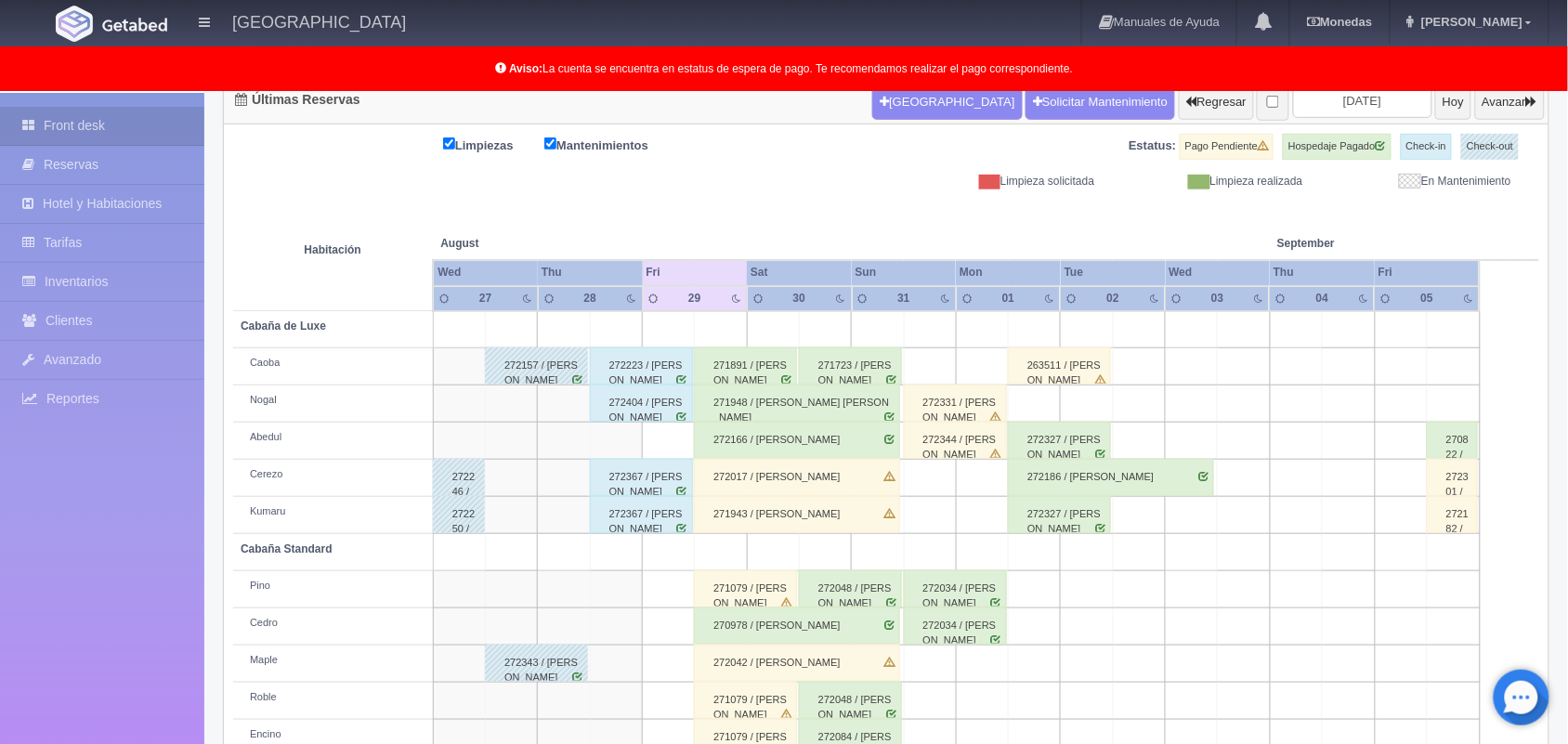
scroll to position [258, 0]
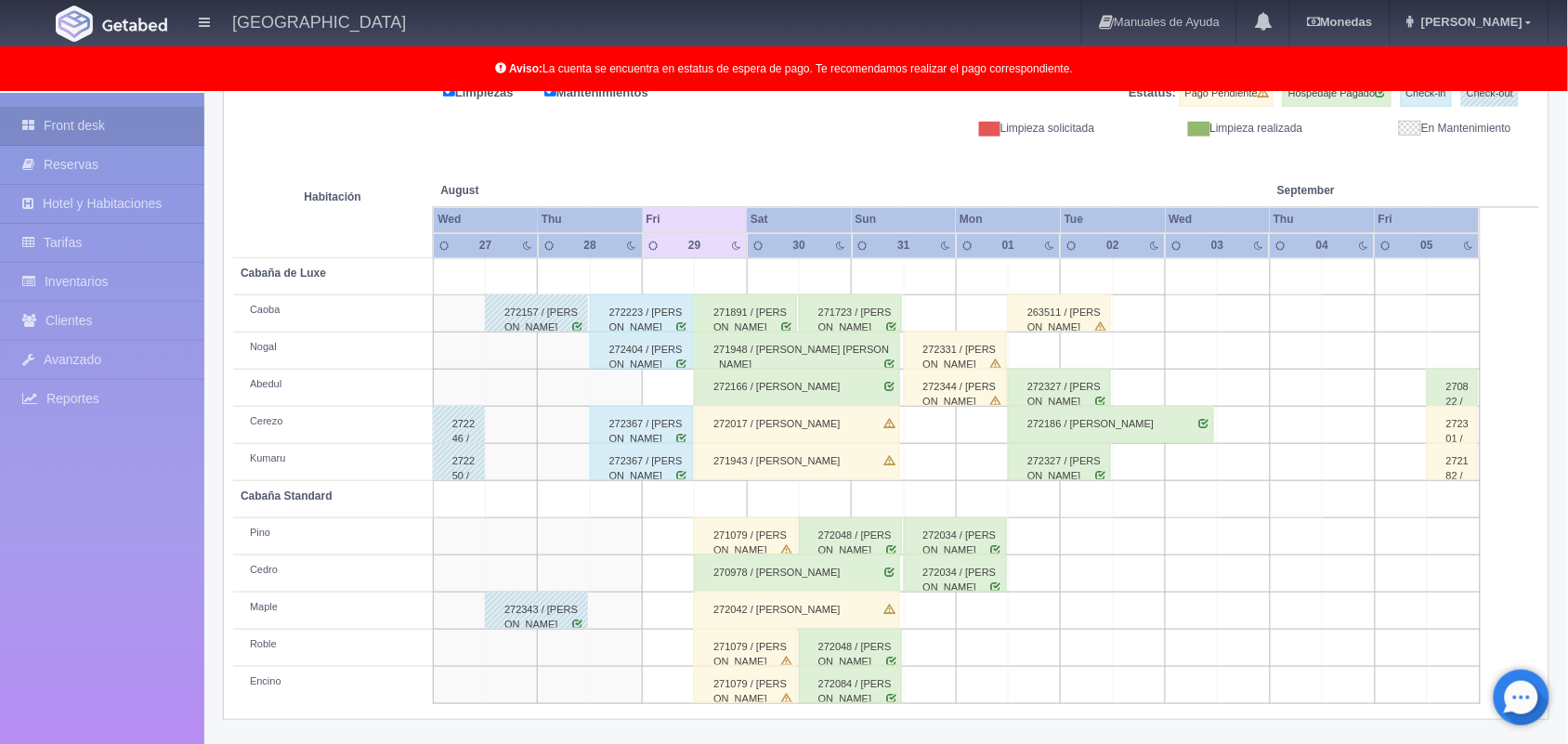
click at [860, 314] on div "271723 / [PERSON_NAME]" at bounding box center [850, 313] width 103 height 38
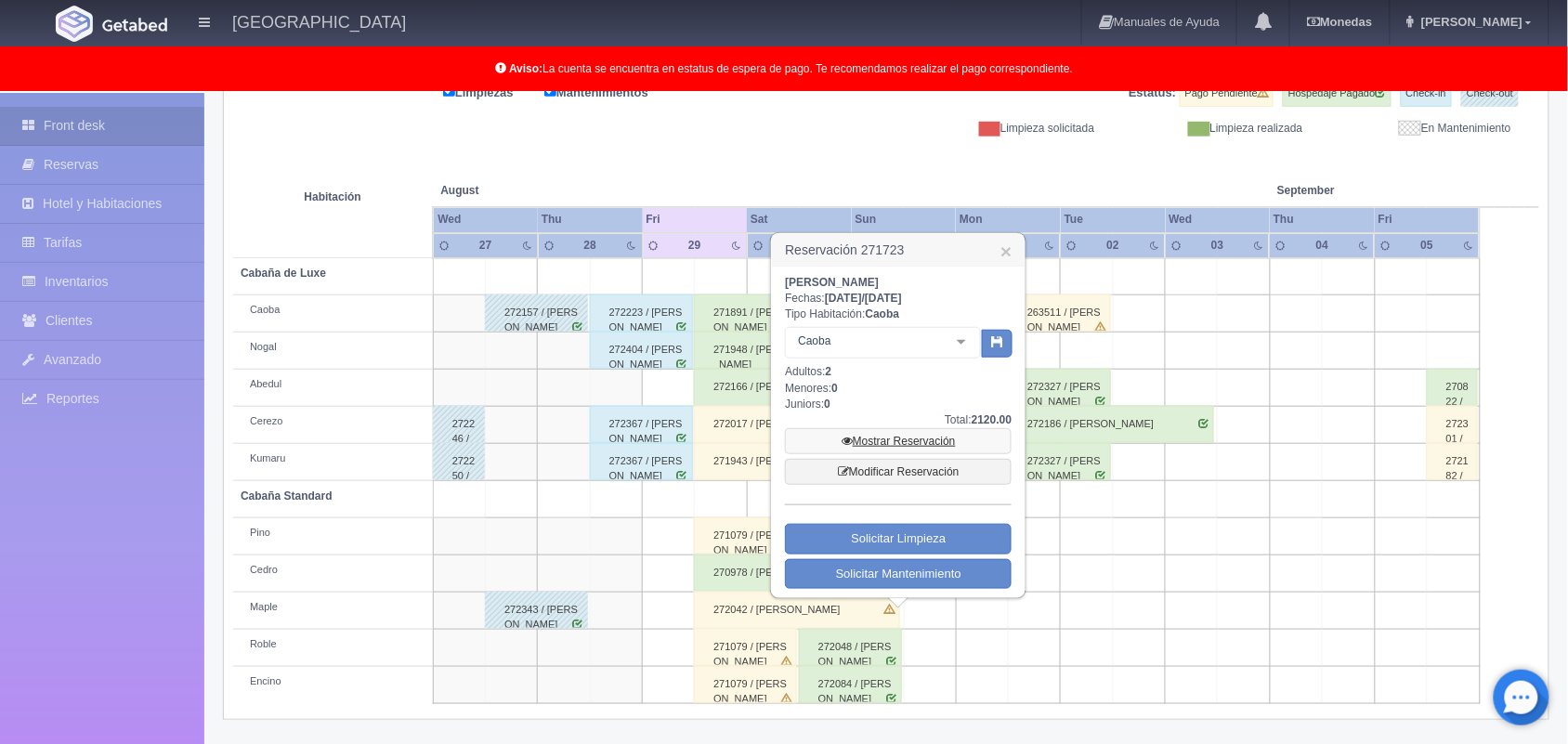
click at [898, 433] on link "Mostrar Reservación" at bounding box center [898, 441] width 227 height 26
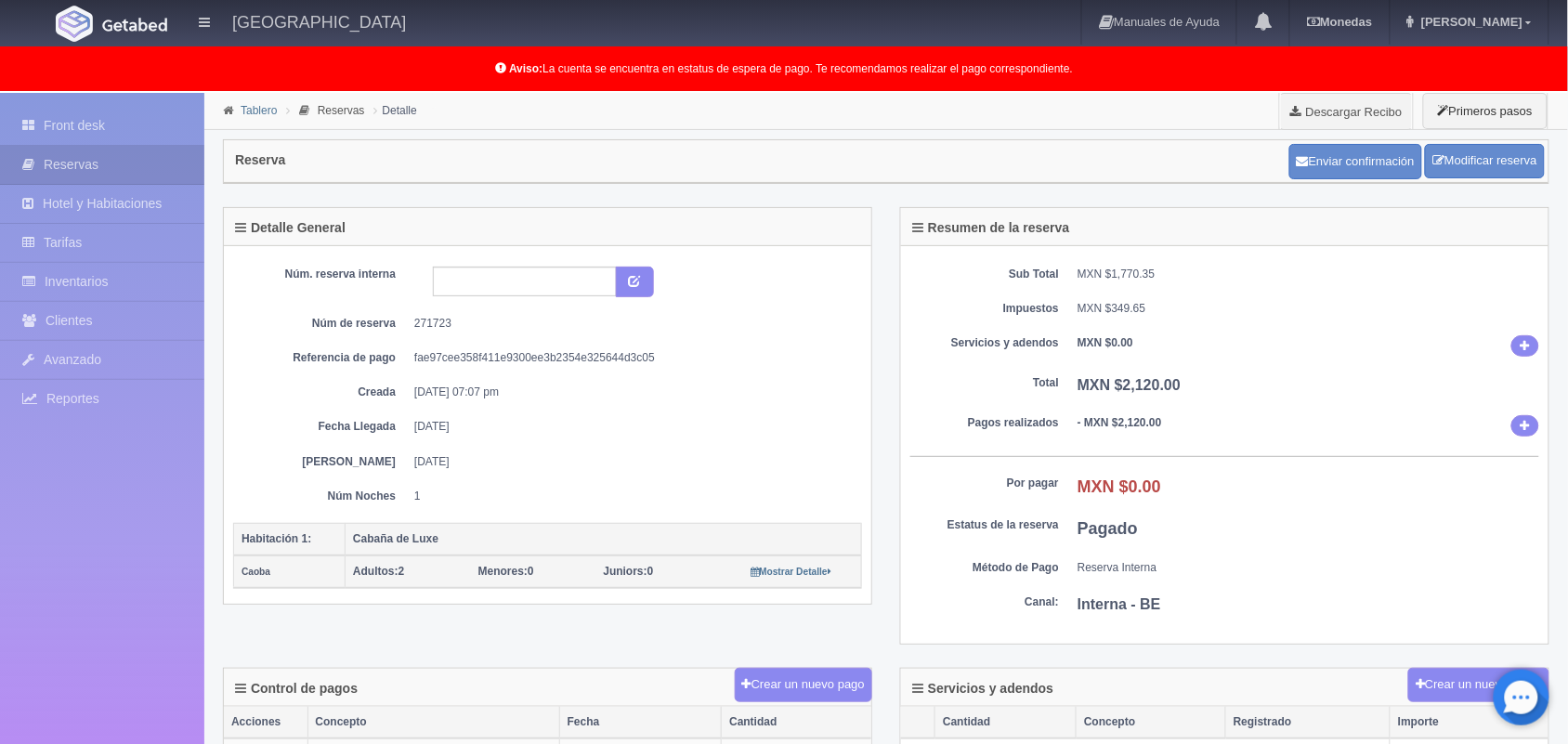
click at [267, 109] on link "Tablero" at bounding box center [258, 110] width 37 height 13
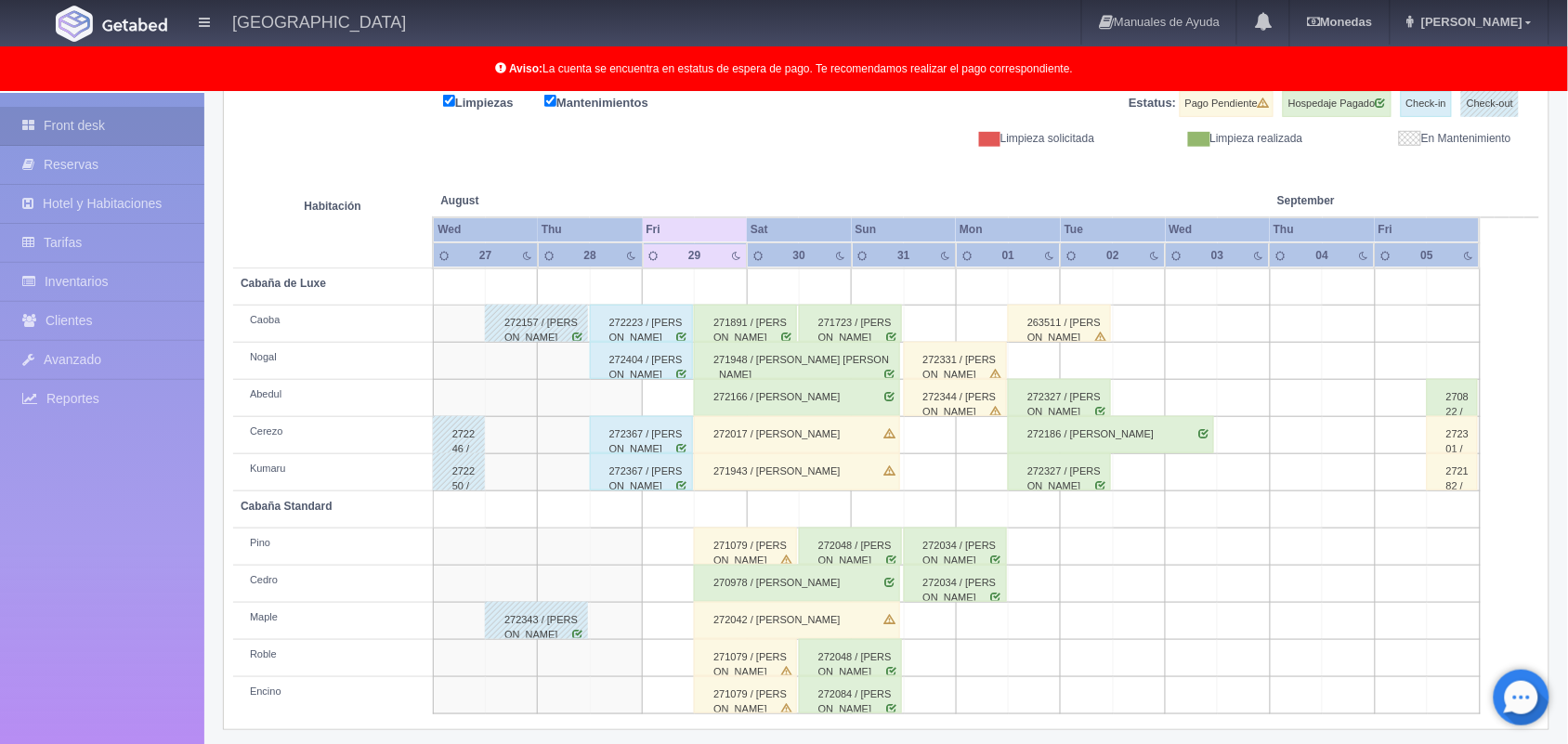
scroll to position [255, 0]
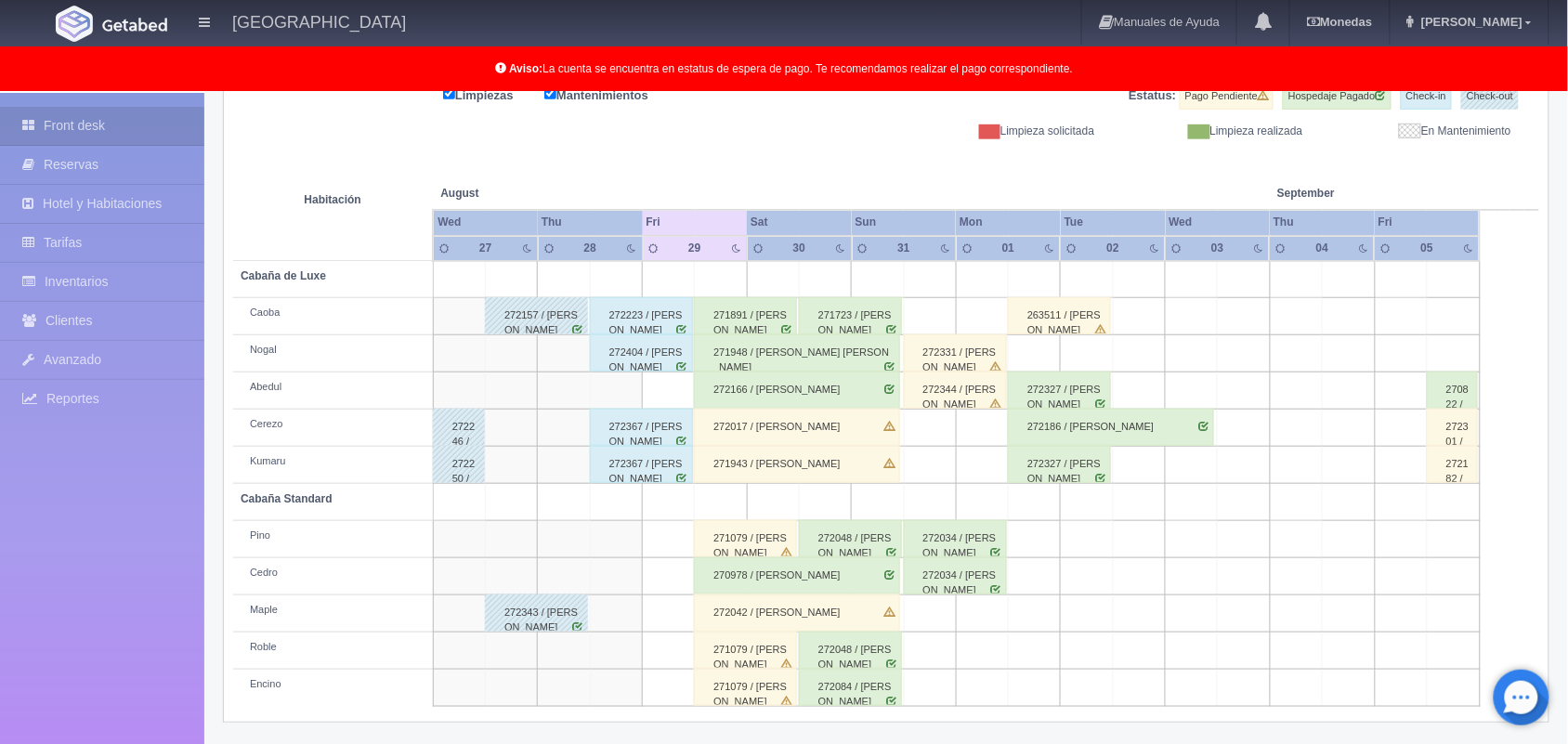
click at [871, 548] on div "272048 / [PERSON_NAME]" at bounding box center [850, 538] width 103 height 38
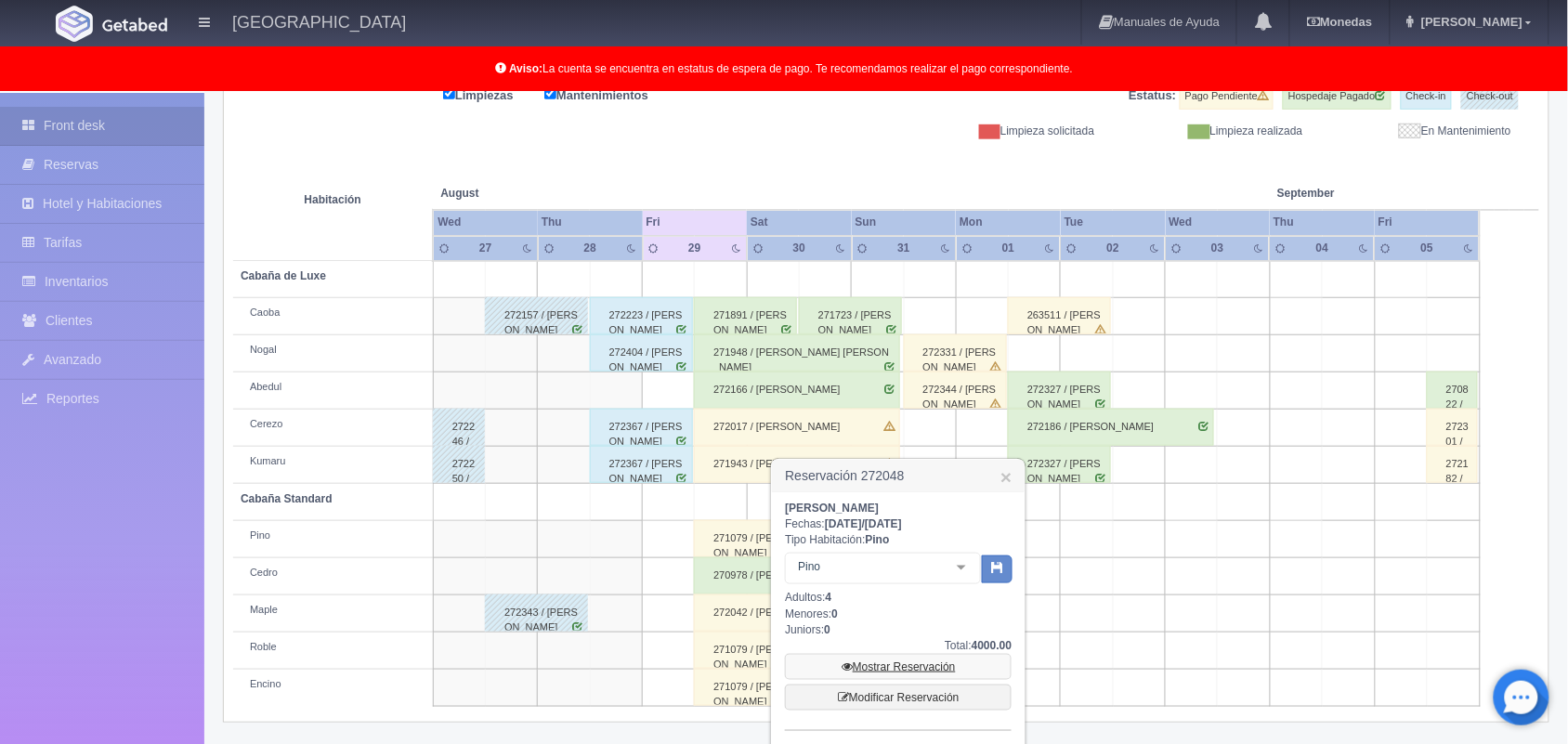
click at [907, 662] on link "Mostrar Reservación" at bounding box center [898, 667] width 227 height 26
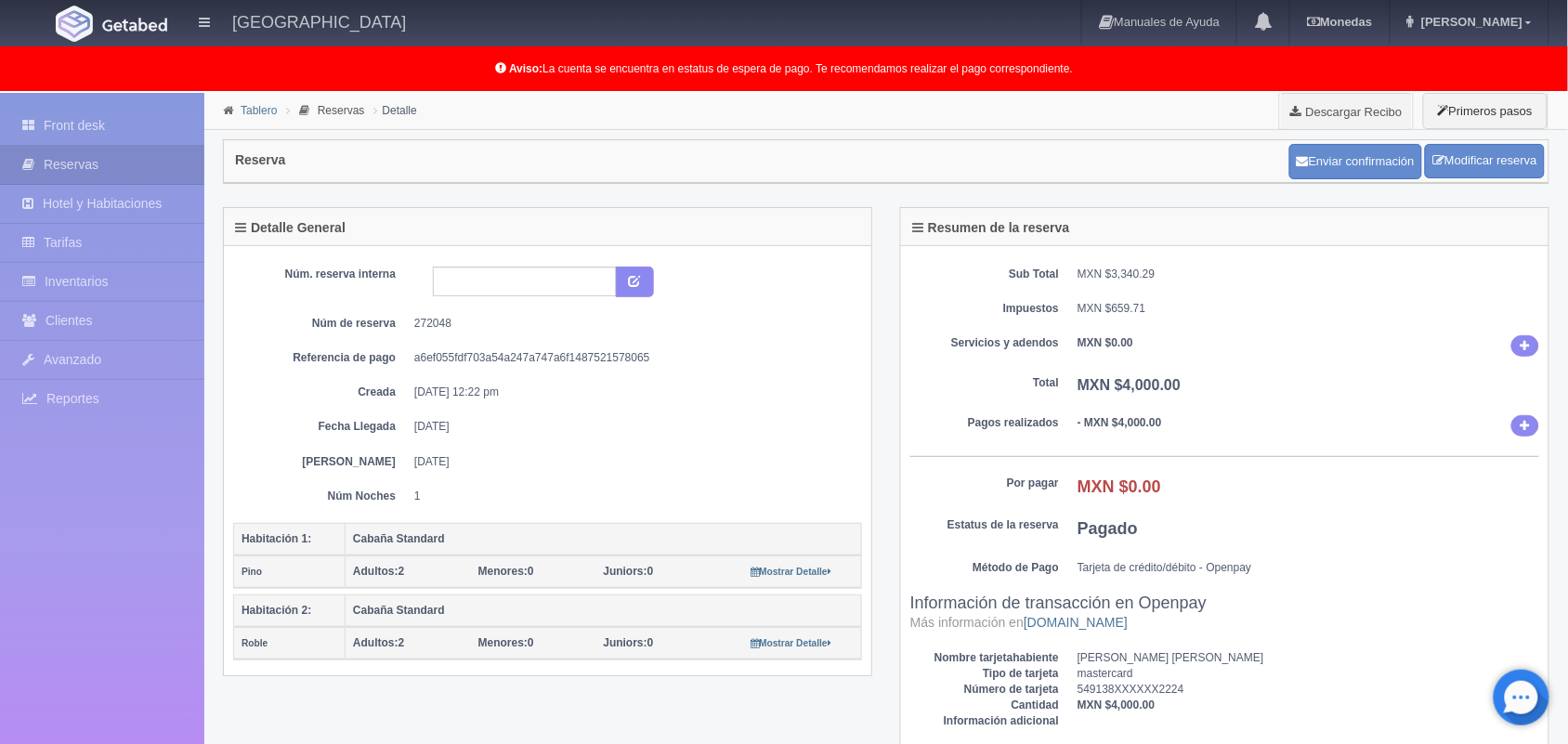
click at [247, 113] on link "Tablero" at bounding box center [258, 110] width 37 height 13
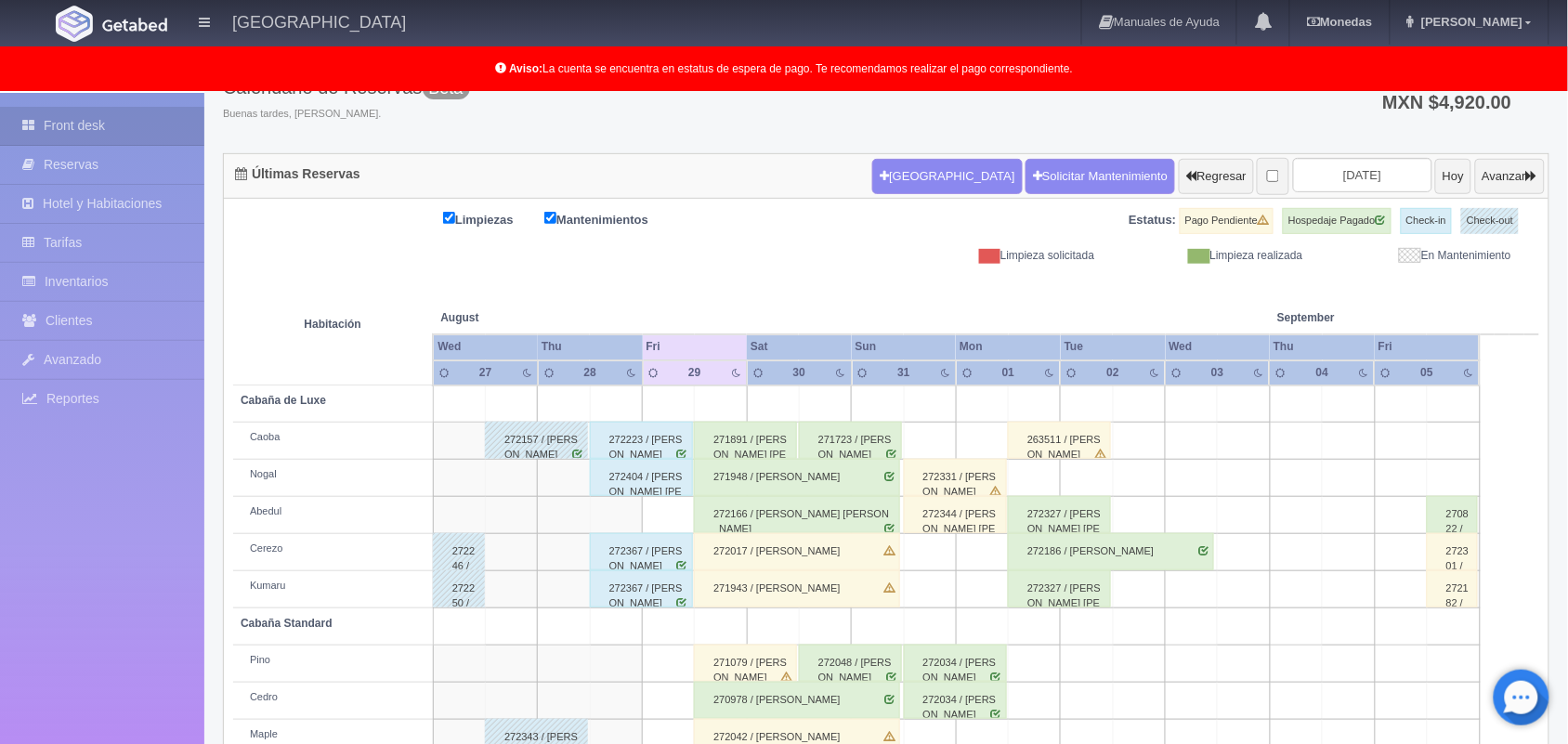
scroll to position [258, 0]
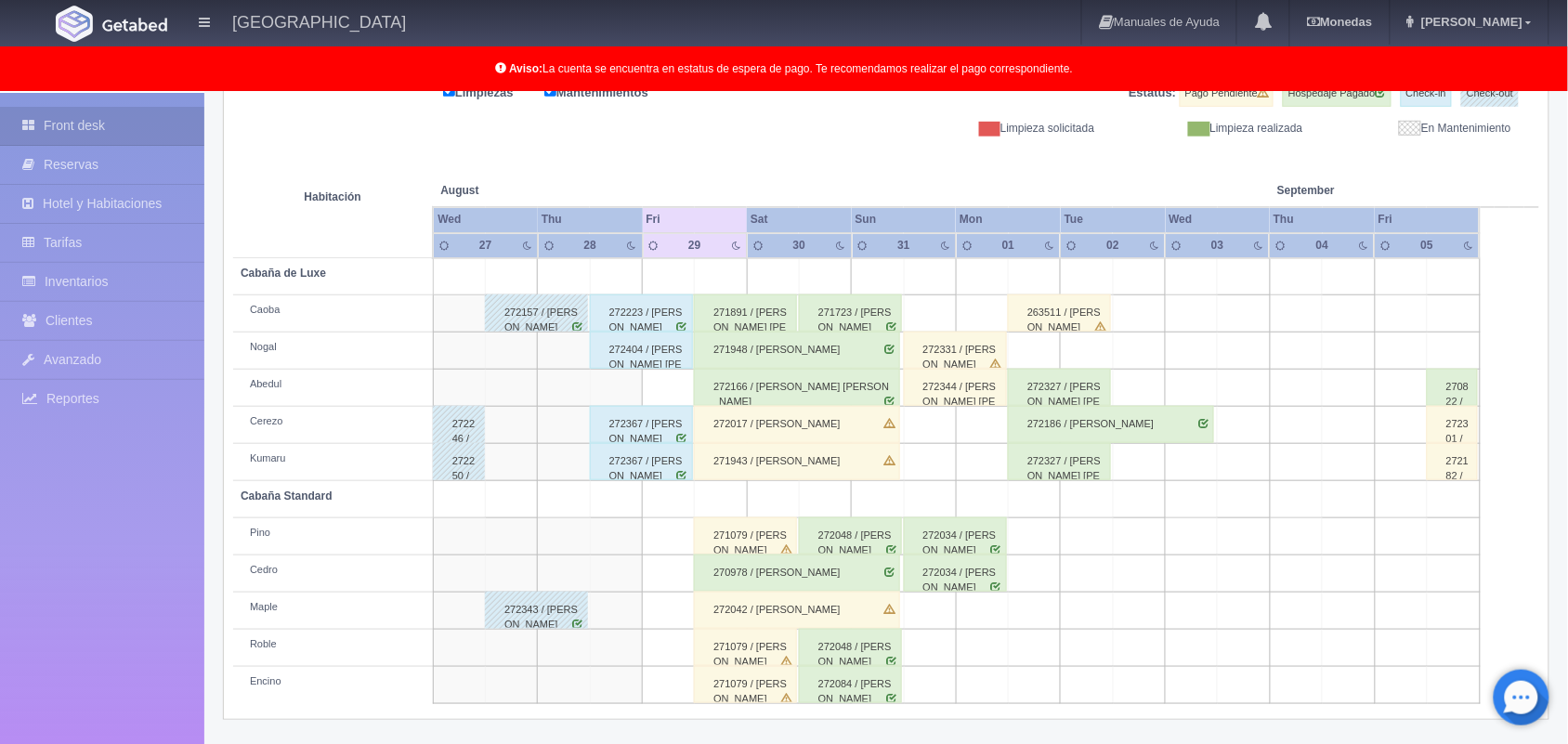
drag, startPoint x: 1580, startPoint y: 329, endPoint x: 1585, endPoint y: 629, distance: 300.0
click at [1567, 486] on html "Hotel Xacallan Manuales de Ayuda Actualizaciones recientes Monedas Tipo de camb…" at bounding box center [784, 114] width 1568 height 744
click at [869, 689] on div "272084 / Erick Miguel Aldama Martinez" at bounding box center [850, 685] width 103 height 38
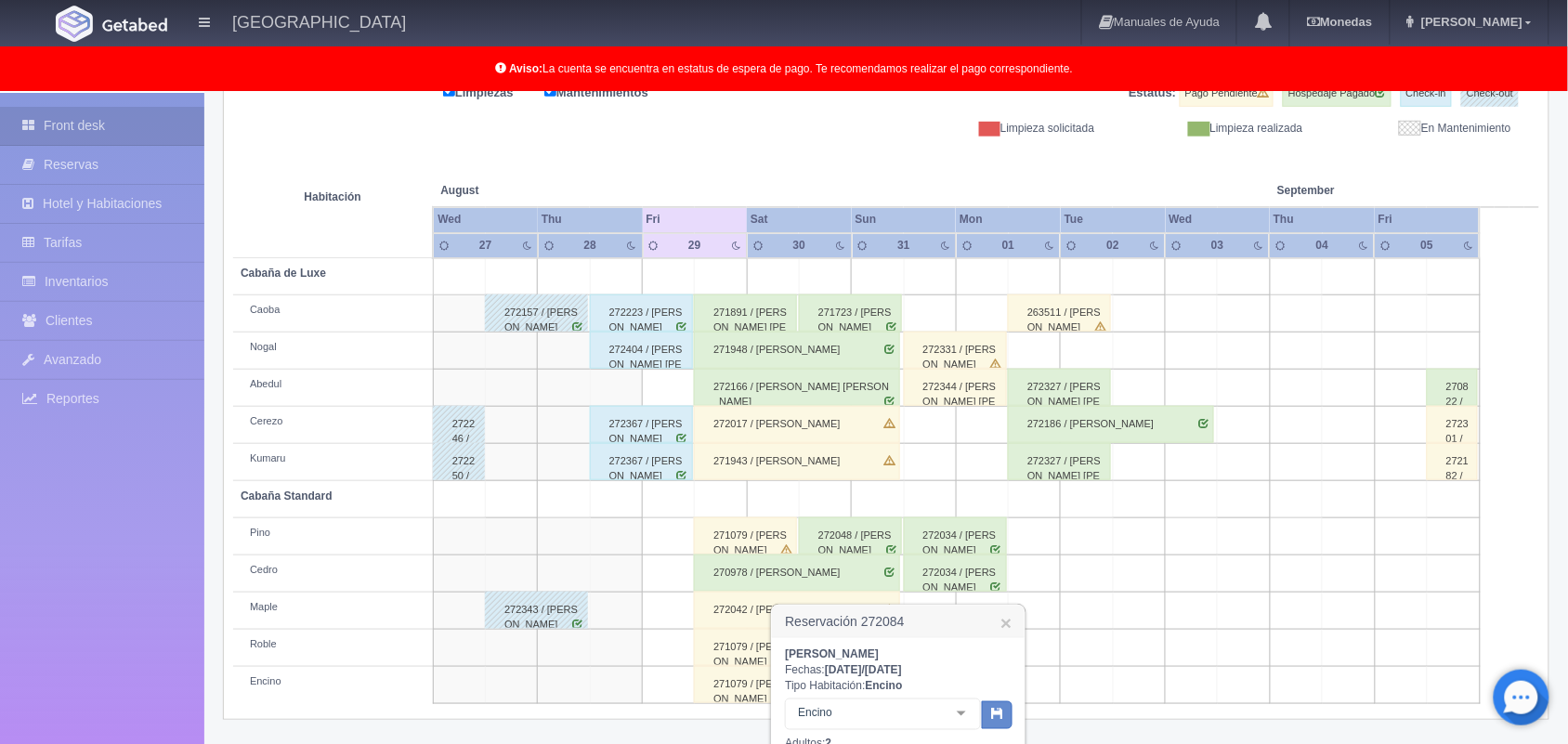
scroll to position [497, 0]
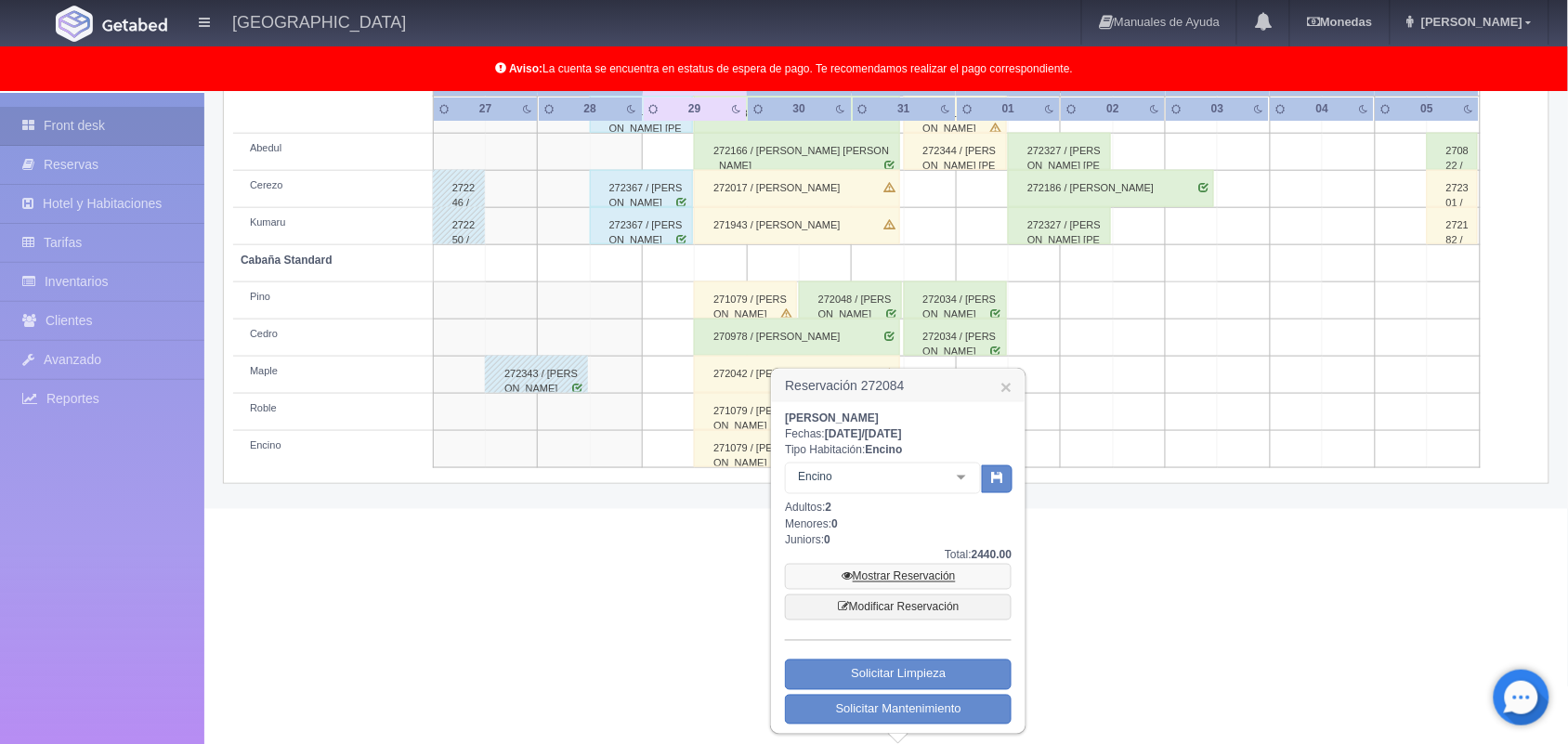
click at [885, 576] on link "Mostrar Reservación" at bounding box center [898, 577] width 227 height 26
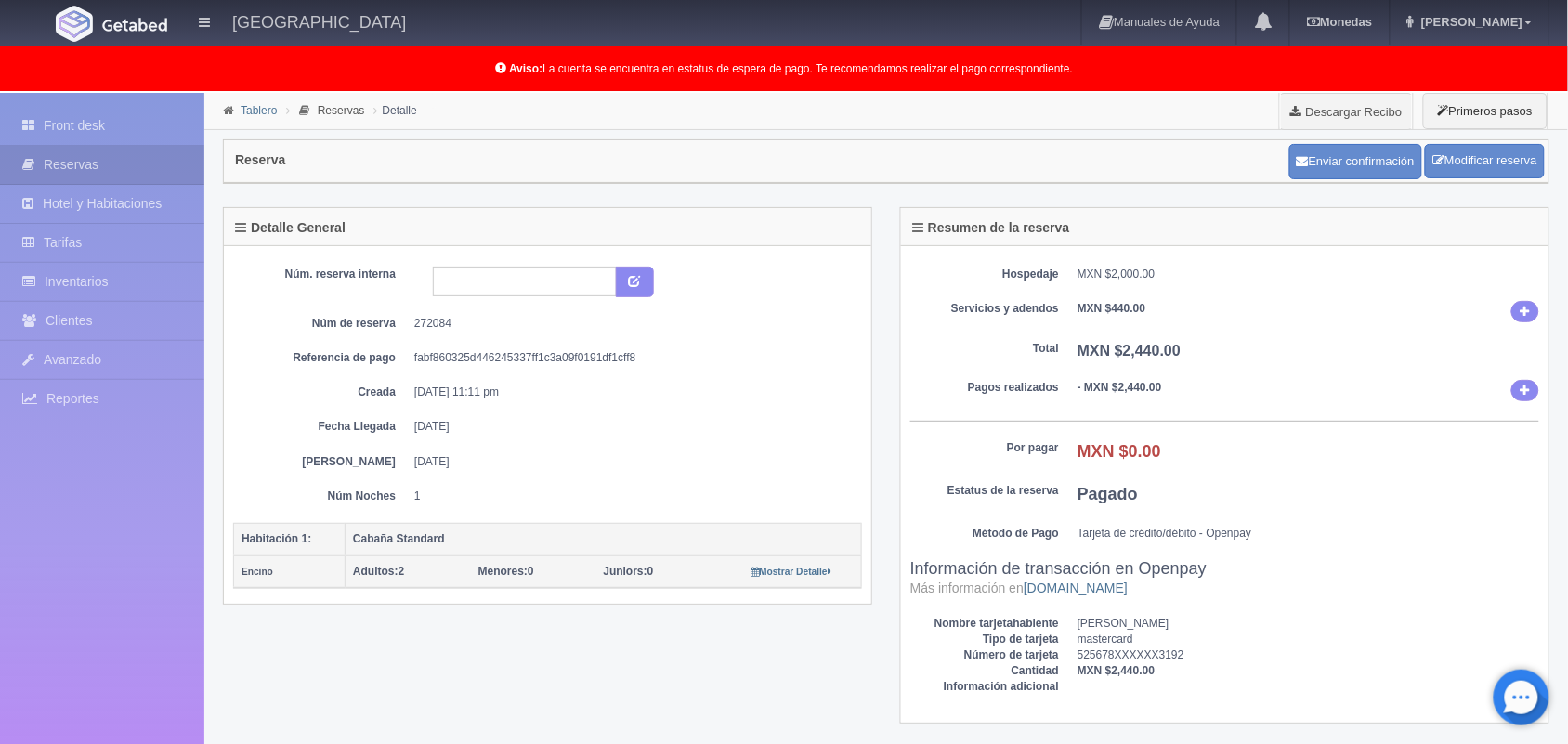
click at [248, 114] on link "Tablero" at bounding box center [258, 110] width 37 height 13
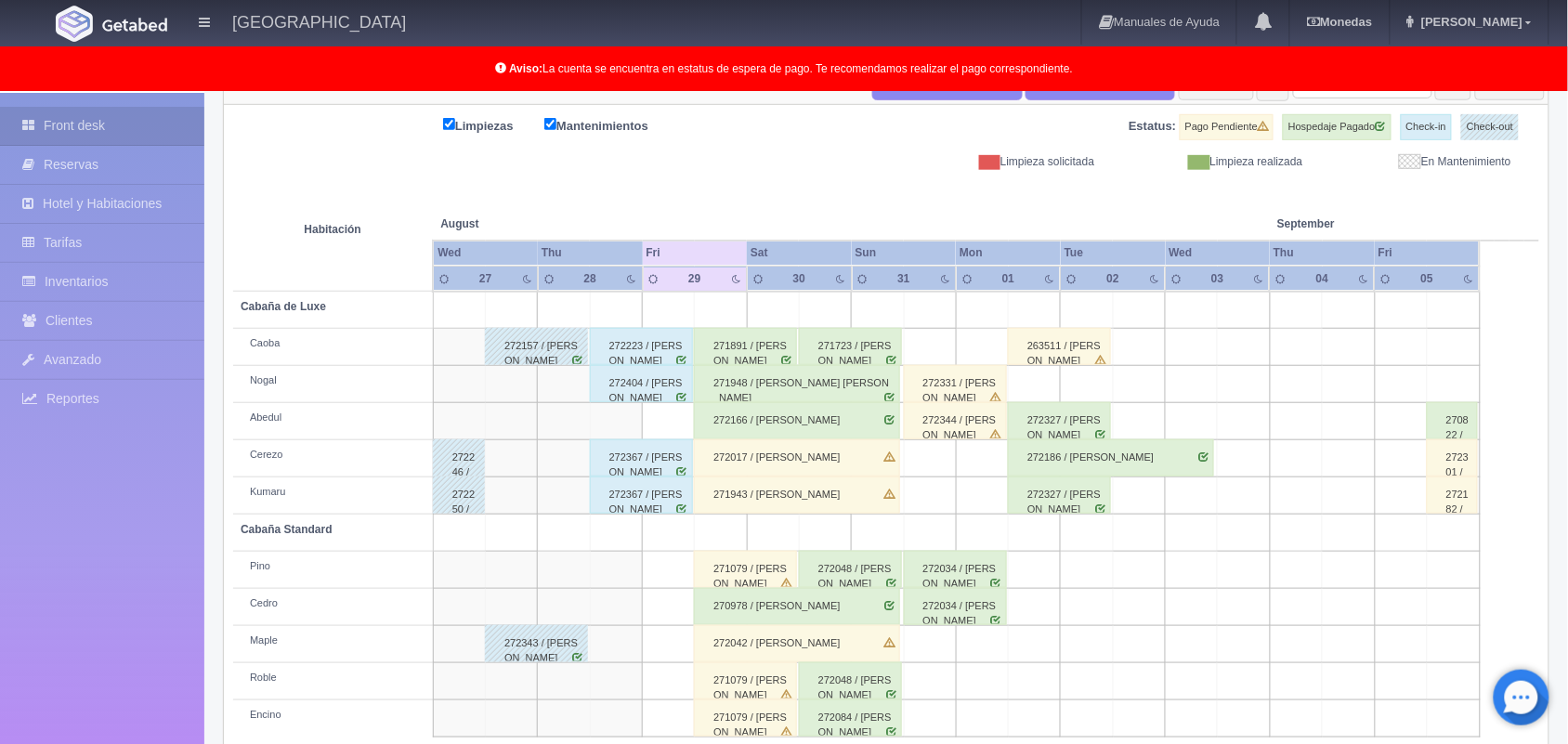
scroll to position [258, 0]
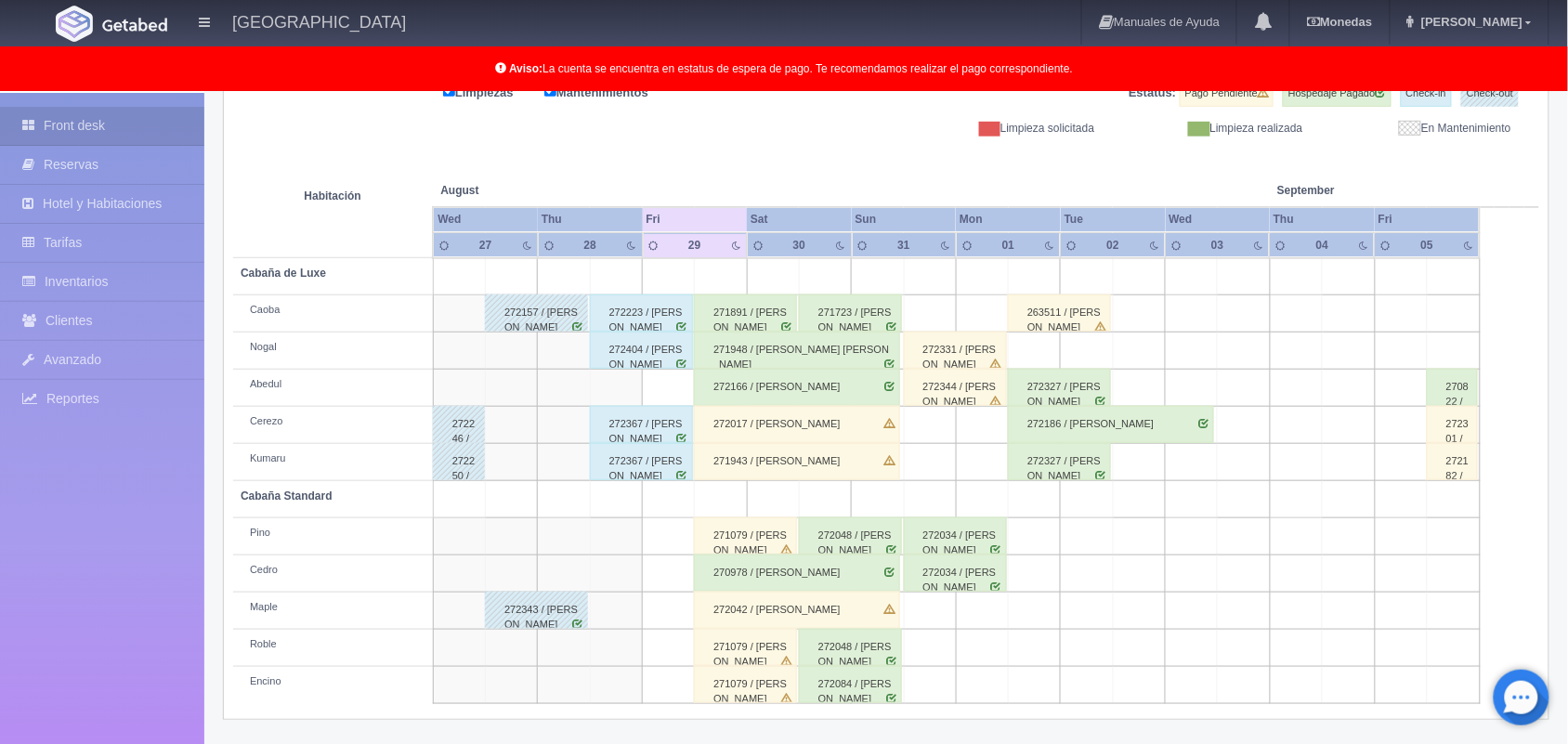
click at [1567, 486] on html "[GEOGRAPHIC_DATA] Manuales de Ayuda Actualizaciones recientes [GEOGRAPHIC_DATA]…" at bounding box center [784, 114] width 1568 height 744
